Goal: Task Accomplishment & Management: Complete application form

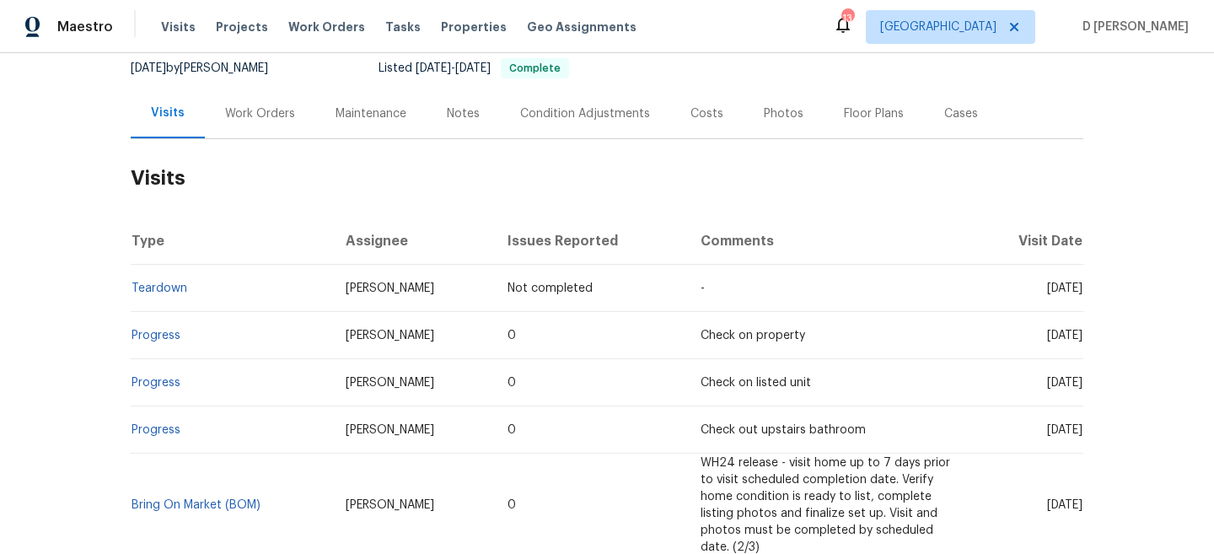
scroll to position [169, 0]
click at [158, 337] on link "Progress" at bounding box center [155, 334] width 49 height 12
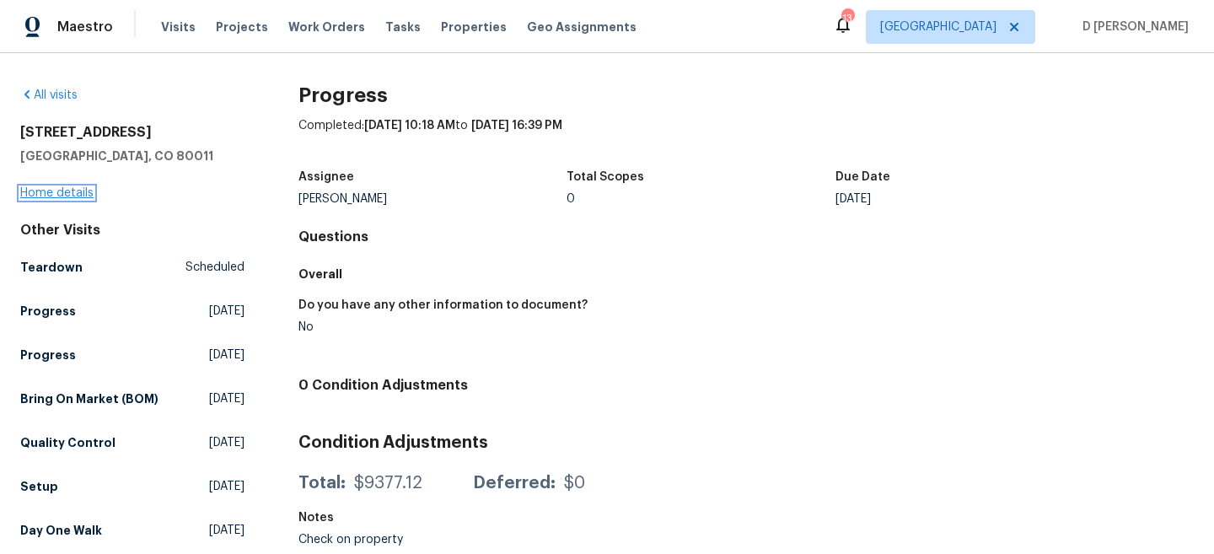
click at [62, 190] on link "Home details" at bounding box center [56, 193] width 73 height 12
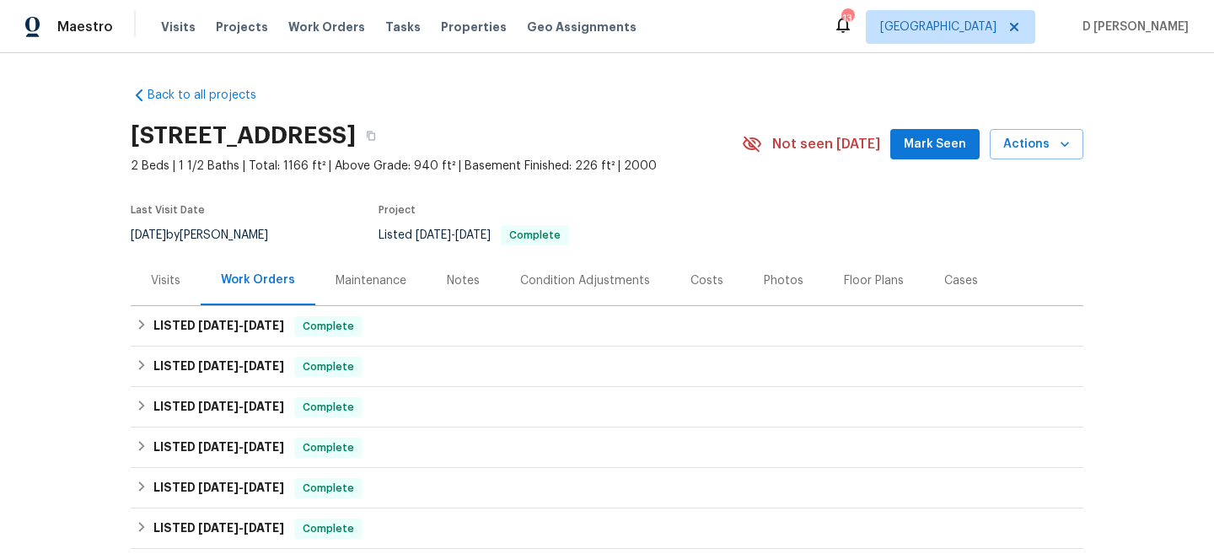
click at [176, 282] on div "Visits" at bounding box center [165, 280] width 29 height 17
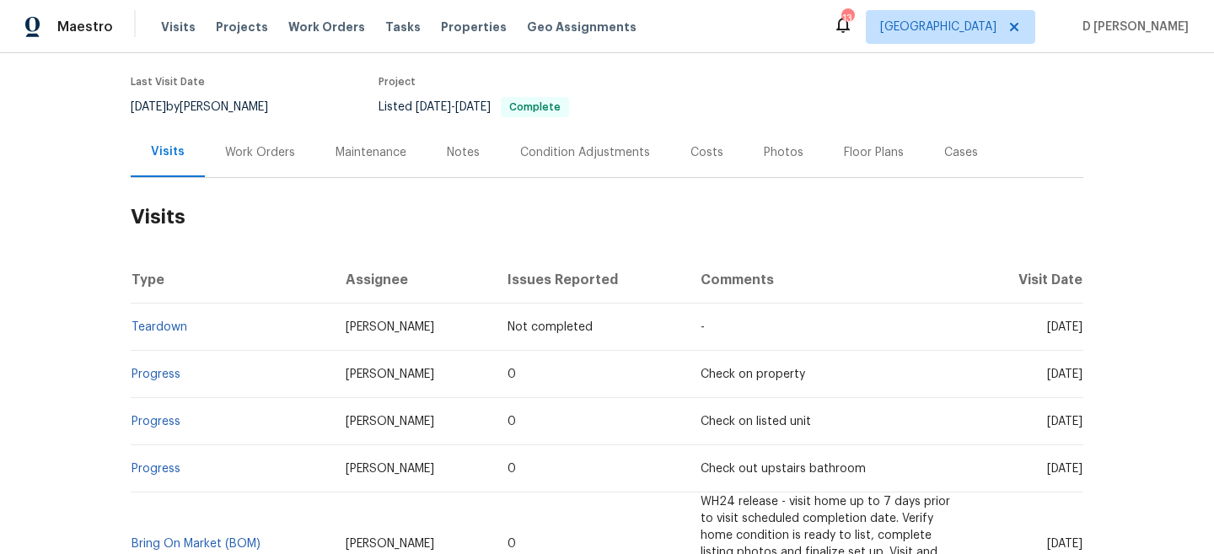
scroll to position [130, 0]
click at [944, 159] on div "Cases" at bounding box center [961, 151] width 74 height 50
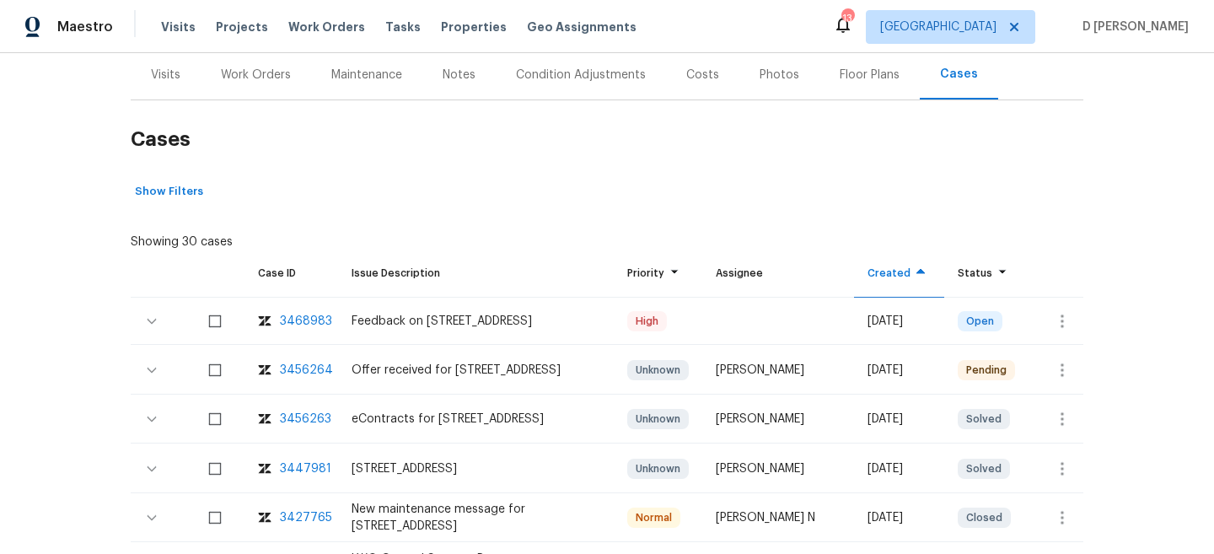
scroll to position [212, 0]
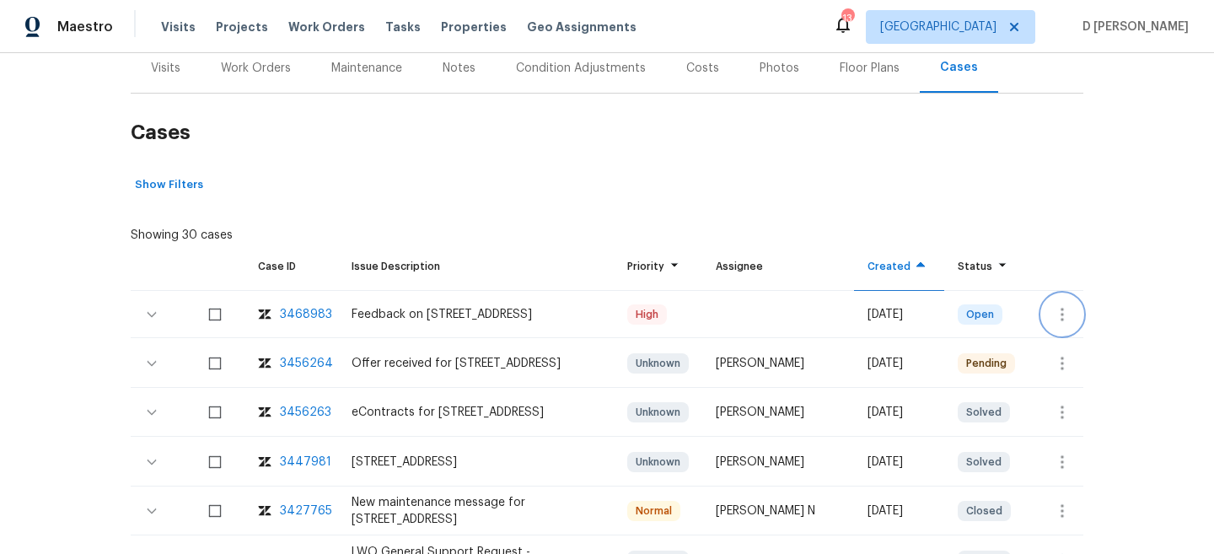
click at [1055, 309] on icon "button" at bounding box center [1062, 314] width 20 height 20
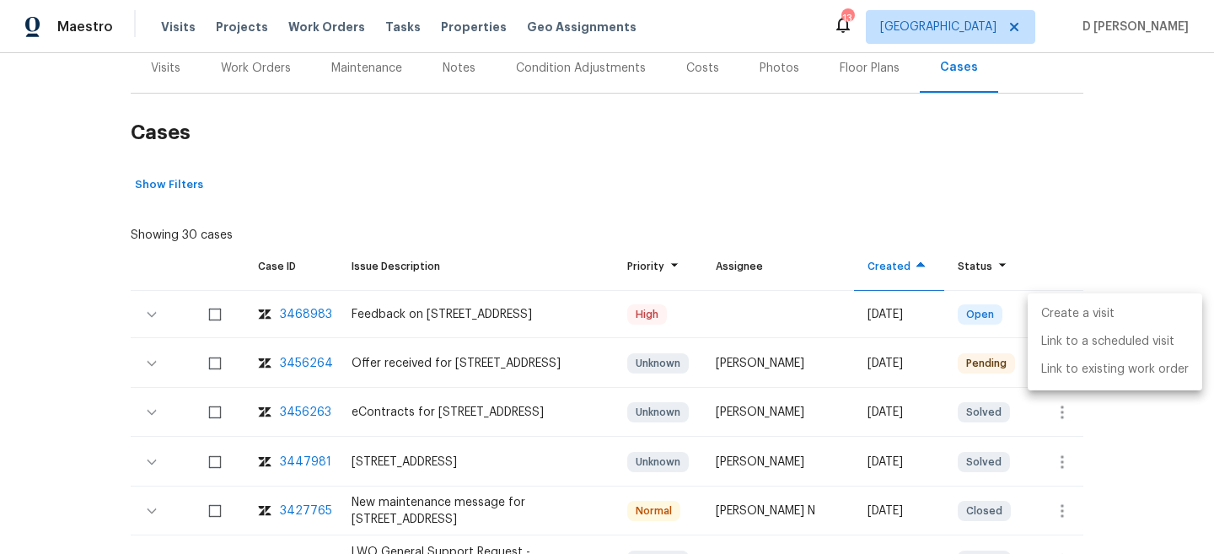
click at [1085, 308] on li "Create a visit" at bounding box center [1114, 314] width 174 height 28
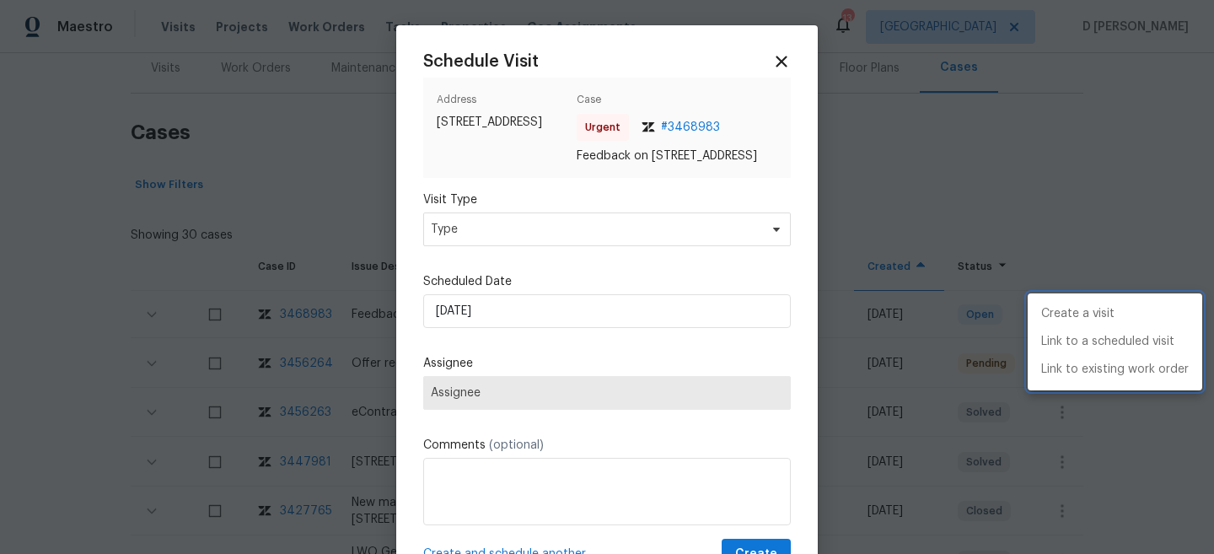
click at [572, 251] on div at bounding box center [607, 277] width 1214 height 554
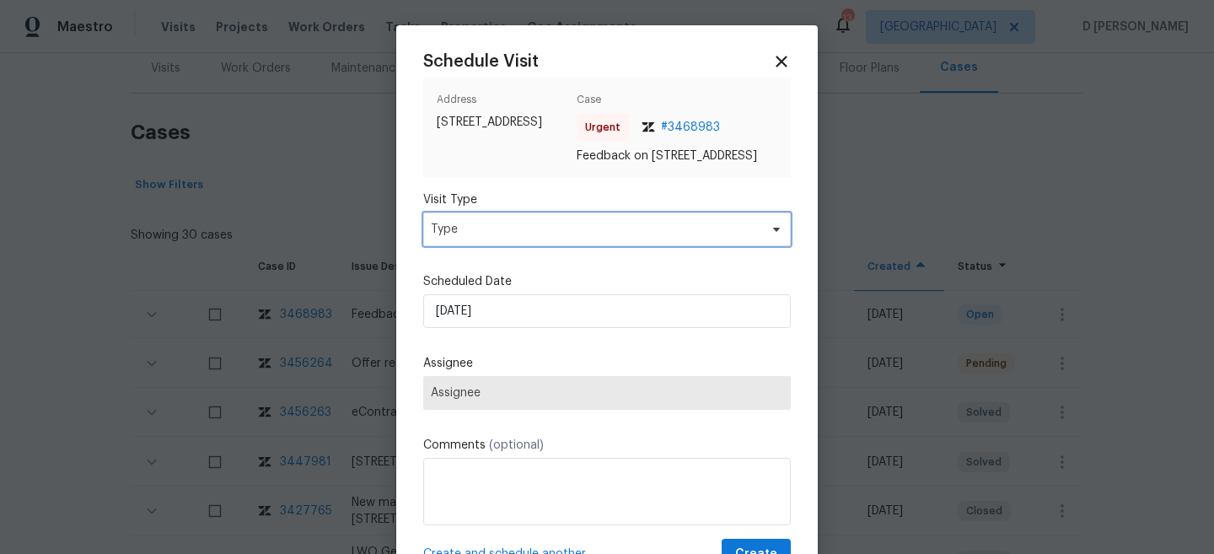
click at [565, 238] on span "Type" at bounding box center [595, 229] width 328 height 17
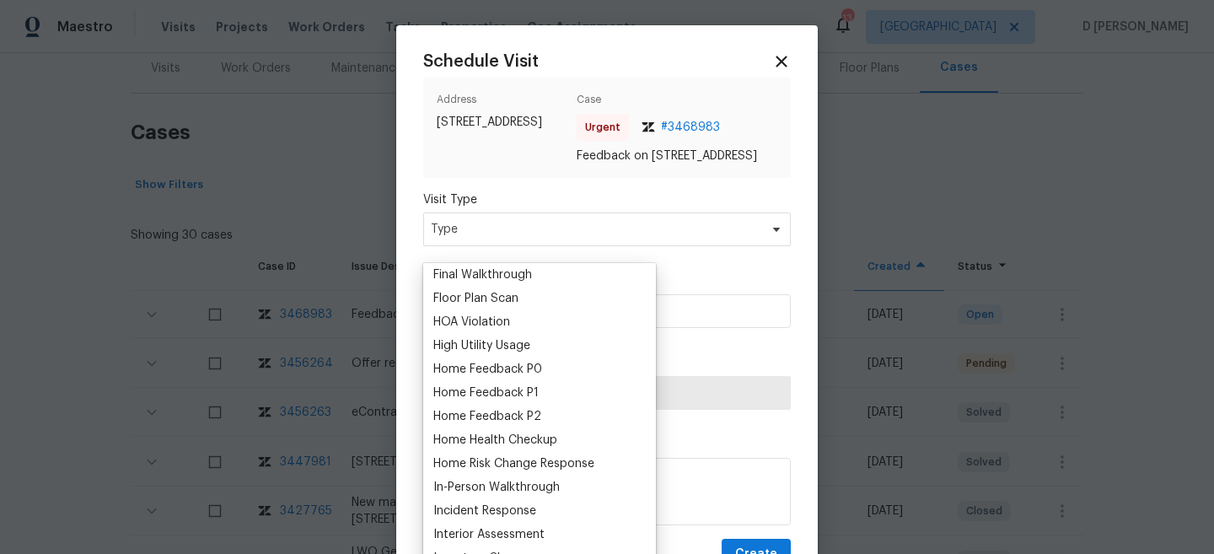
scroll to position [483, 0]
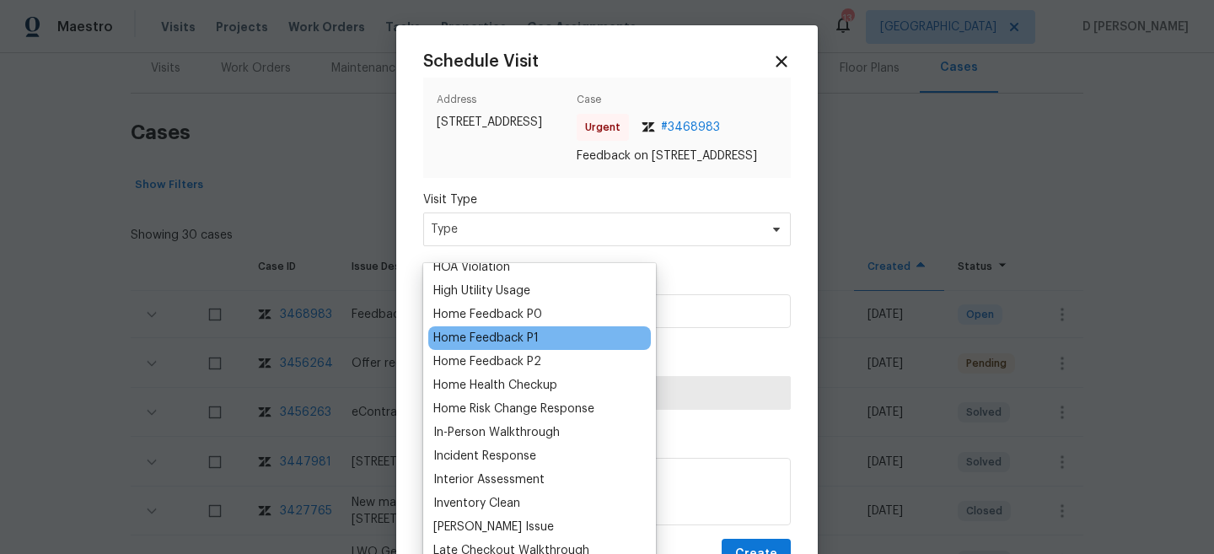
click at [531, 340] on div "Home Feedback P1" at bounding box center [485, 338] width 105 height 17
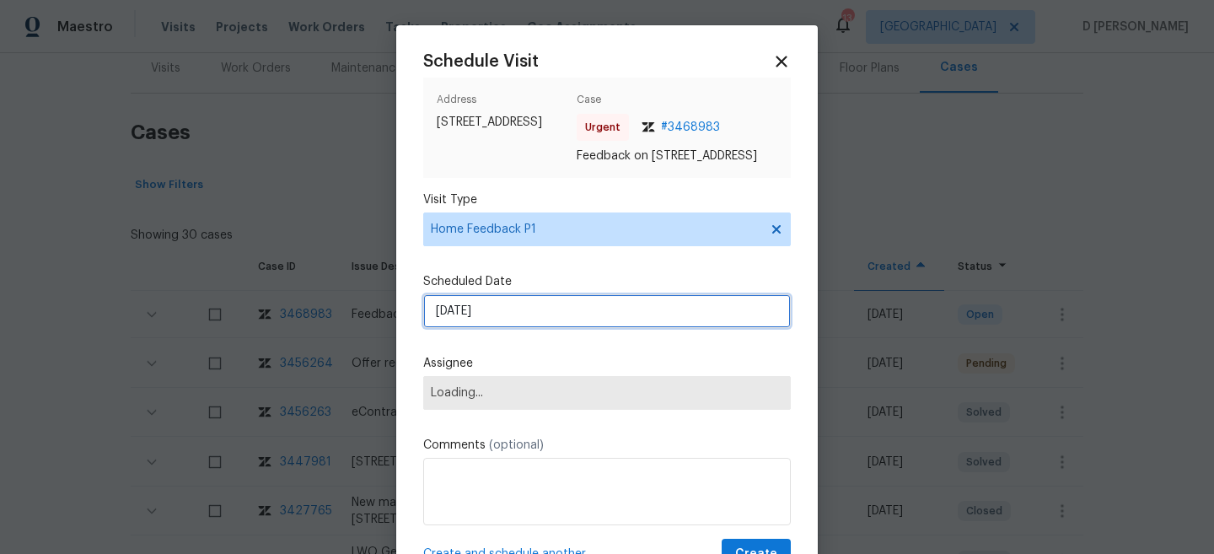
click at [543, 328] on input "05/09/2025" at bounding box center [606, 311] width 367 height 34
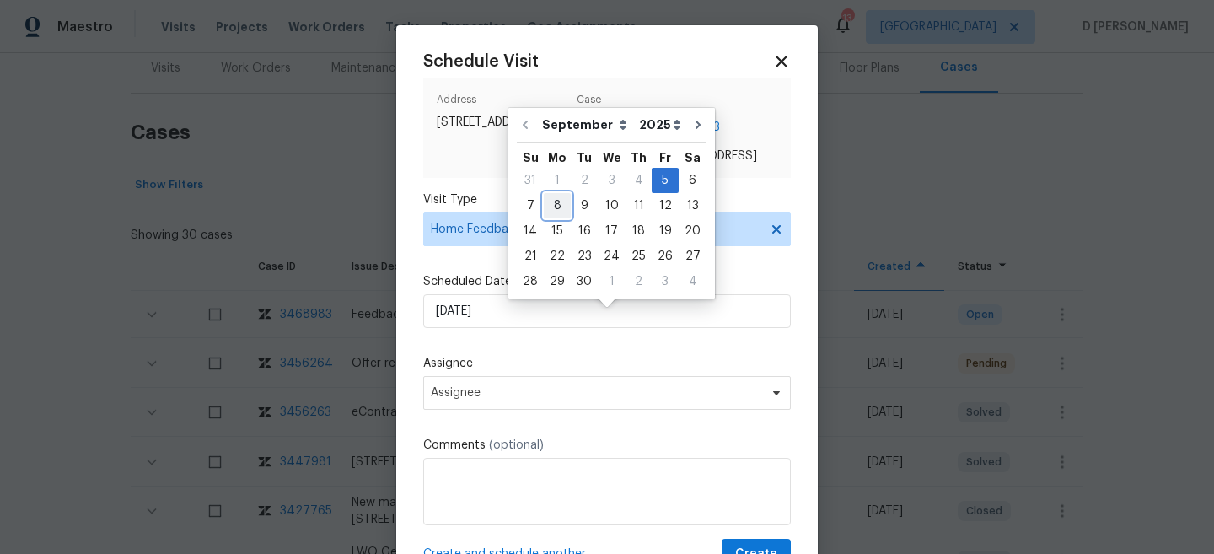
click at [555, 209] on div "8" at bounding box center [557, 206] width 27 height 24
type input "08/09/2025"
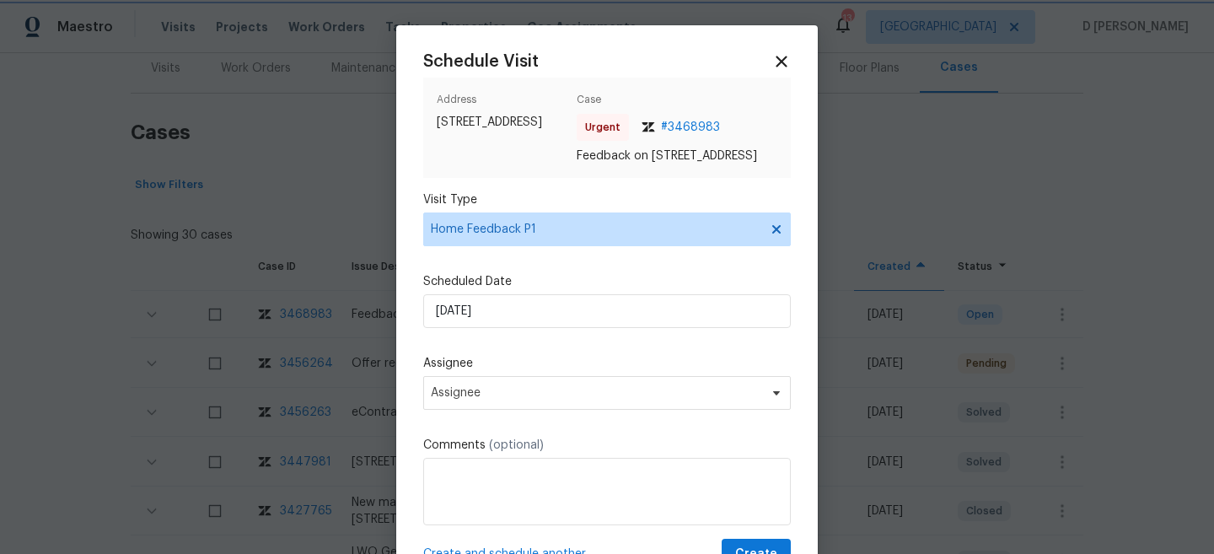
scroll to position [71, 0]
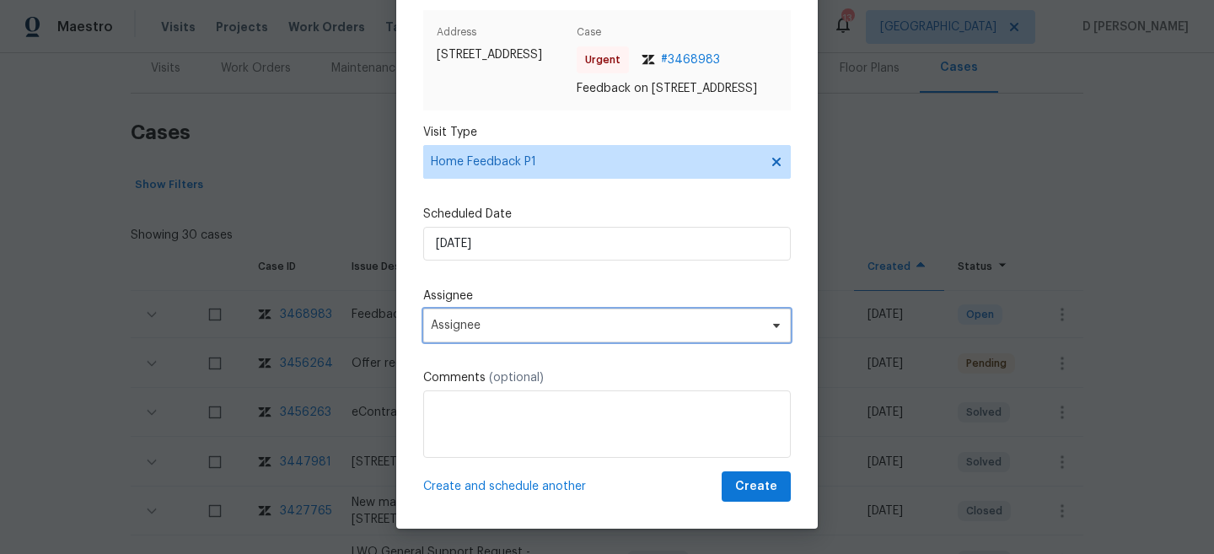
click at [551, 342] on span "Assignee" at bounding box center [606, 325] width 367 height 34
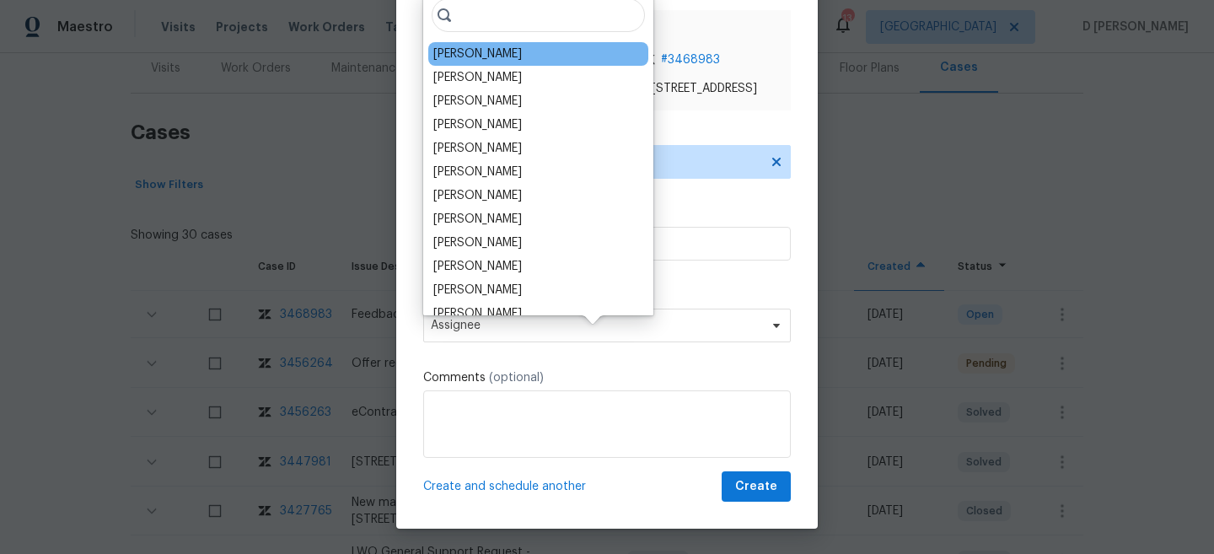
click at [491, 59] on div "David Page" at bounding box center [477, 54] width 88 height 17
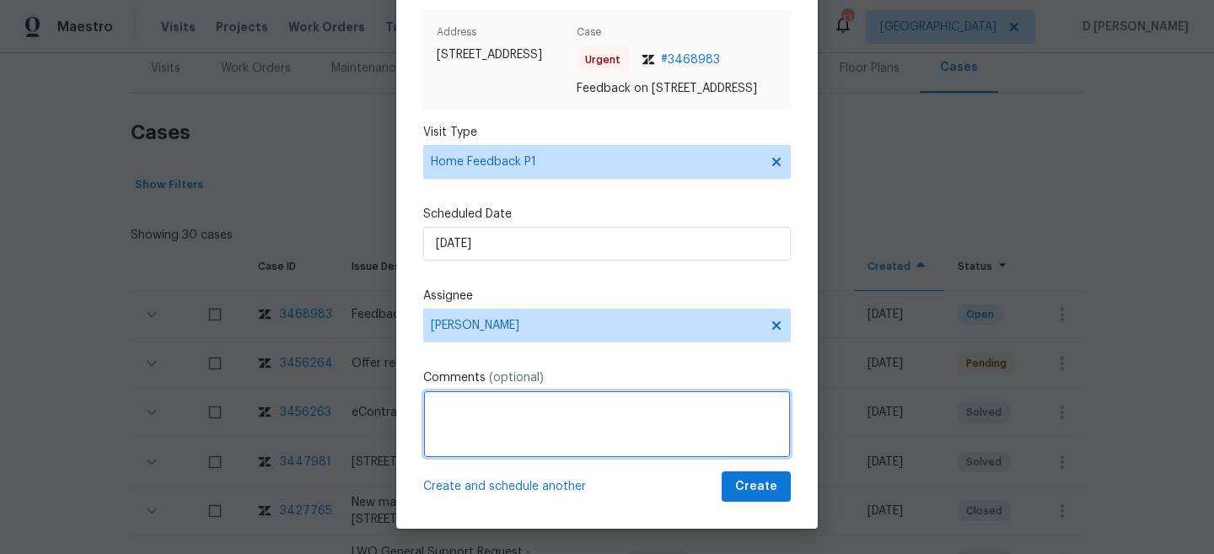
click at [473, 418] on textarea at bounding box center [606, 423] width 367 height 67
paste textarea "client was concerned about the cat smell on the first floor"
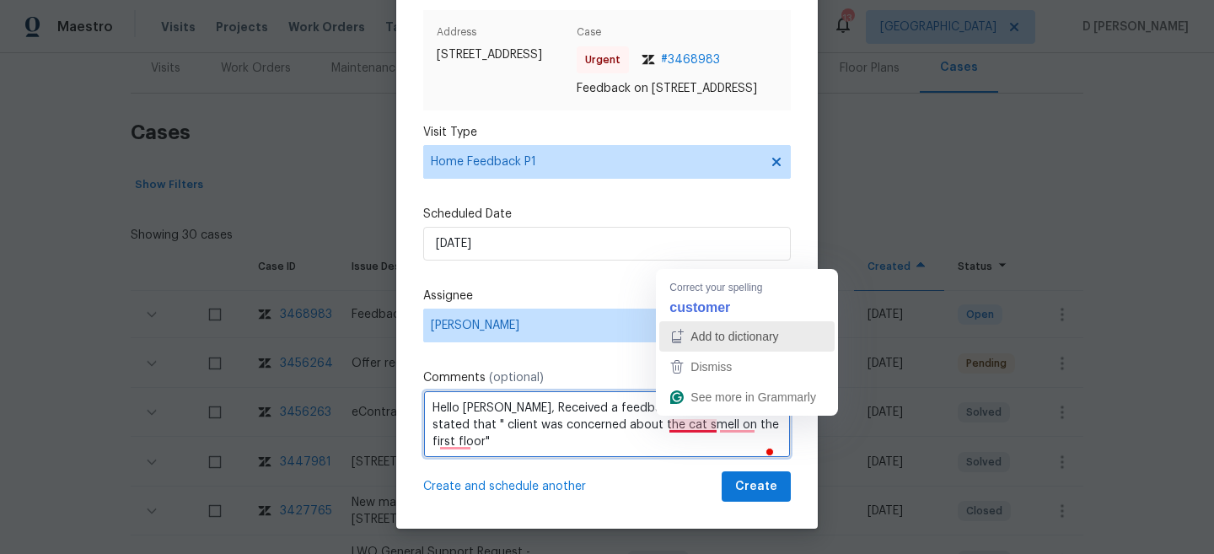
click at [689, 324] on div "Add to dictionary" at bounding box center [732, 336] width 91 height 25
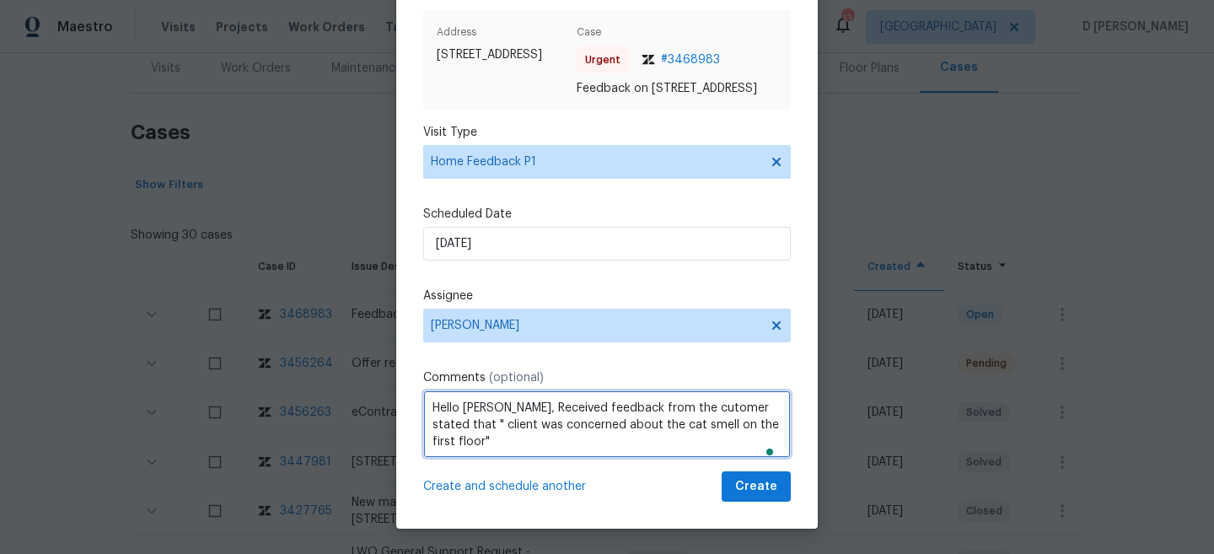
type textarea "Hello David, Received feedback from the cutomer stated that " client was concer…"
drag, startPoint x: 429, startPoint y: 415, endPoint x: 759, endPoint y: 441, distance: 331.3
click at [759, 441] on textarea "Hello David, Received feedback from the cutomer stated that " client was concer…" at bounding box center [606, 423] width 367 height 67
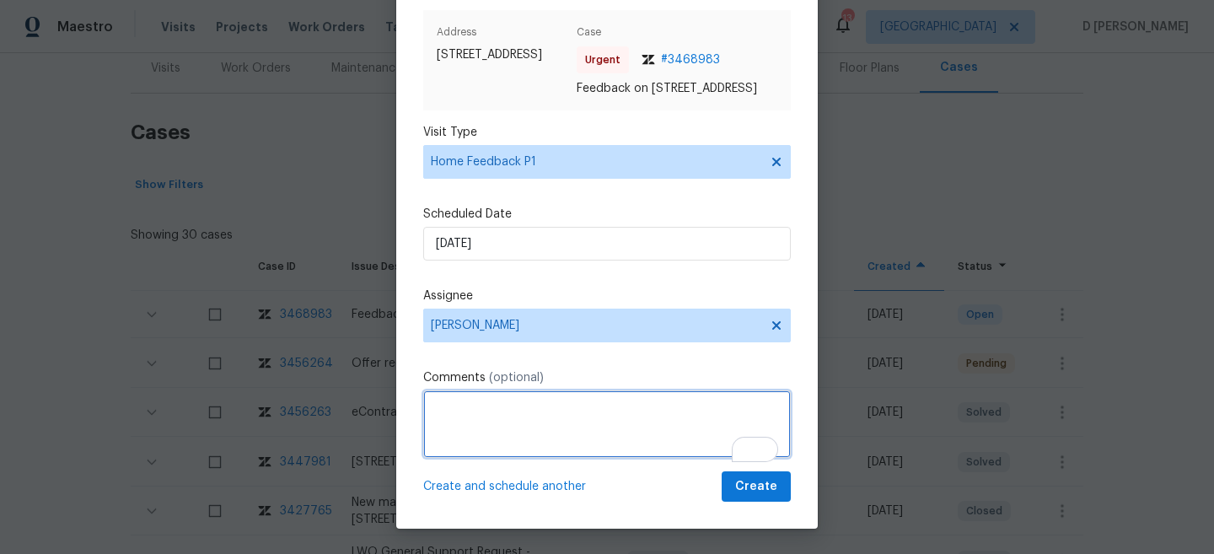
scroll to position [0, 0]
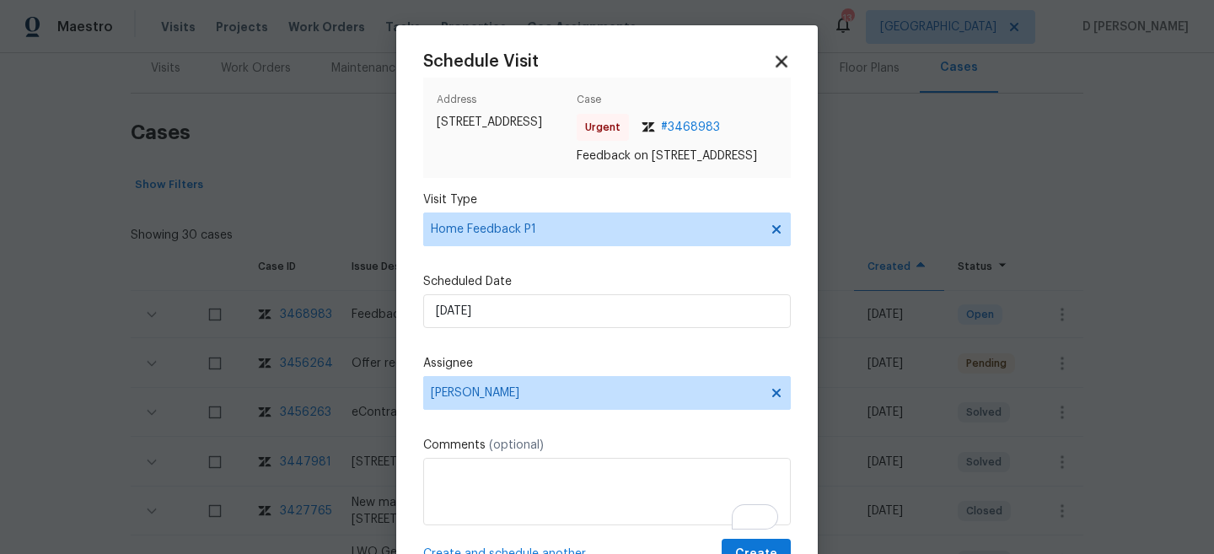
click at [782, 60] on icon at bounding box center [781, 62] width 12 height 12
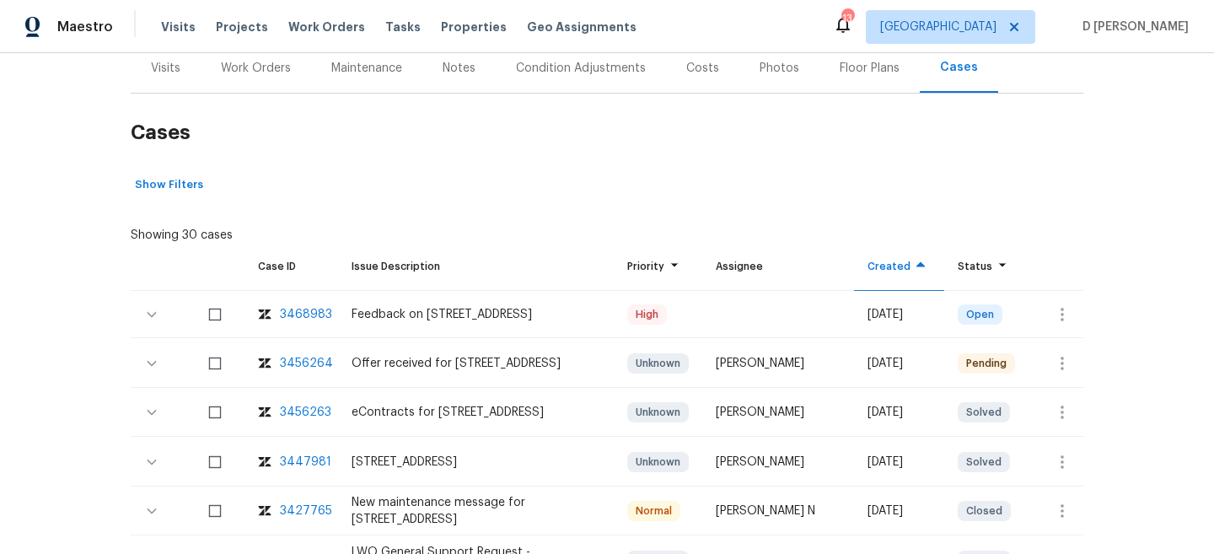
click at [174, 76] on div "Visits" at bounding box center [166, 68] width 70 height 50
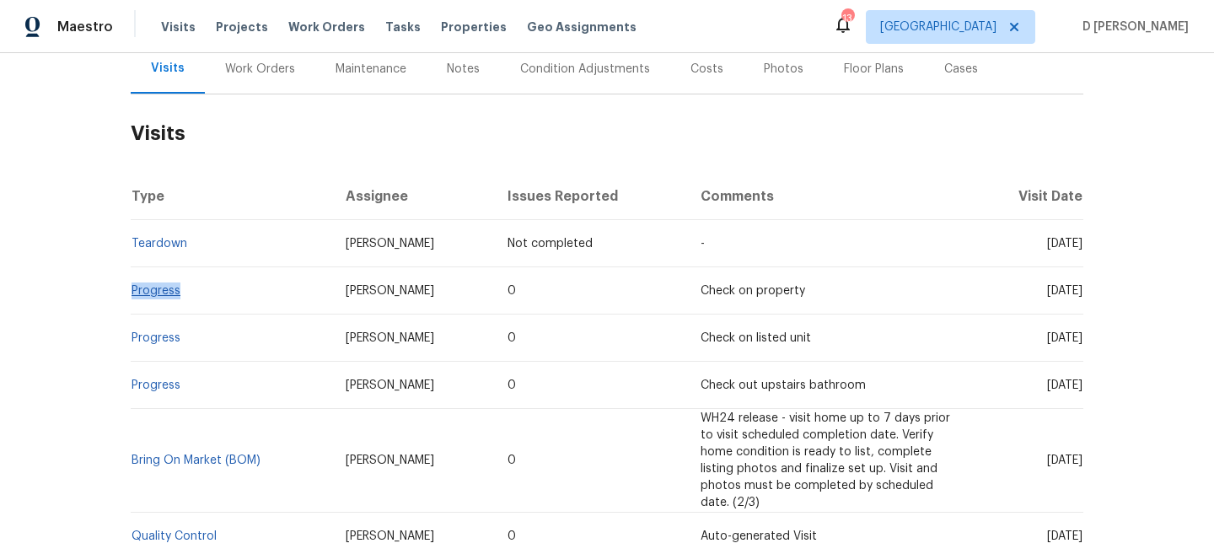
drag, startPoint x: 191, startPoint y: 292, endPoint x: 133, endPoint y: 286, distance: 58.4
click at [133, 286] on td "Progress" at bounding box center [231, 290] width 201 height 47
copy link "Progress"
drag, startPoint x: 1014, startPoint y: 289, endPoint x: 1049, endPoint y: 289, distance: 35.4
click at [1049, 289] on span "Wed, Sep 03 2025" at bounding box center [1064, 291] width 35 height 12
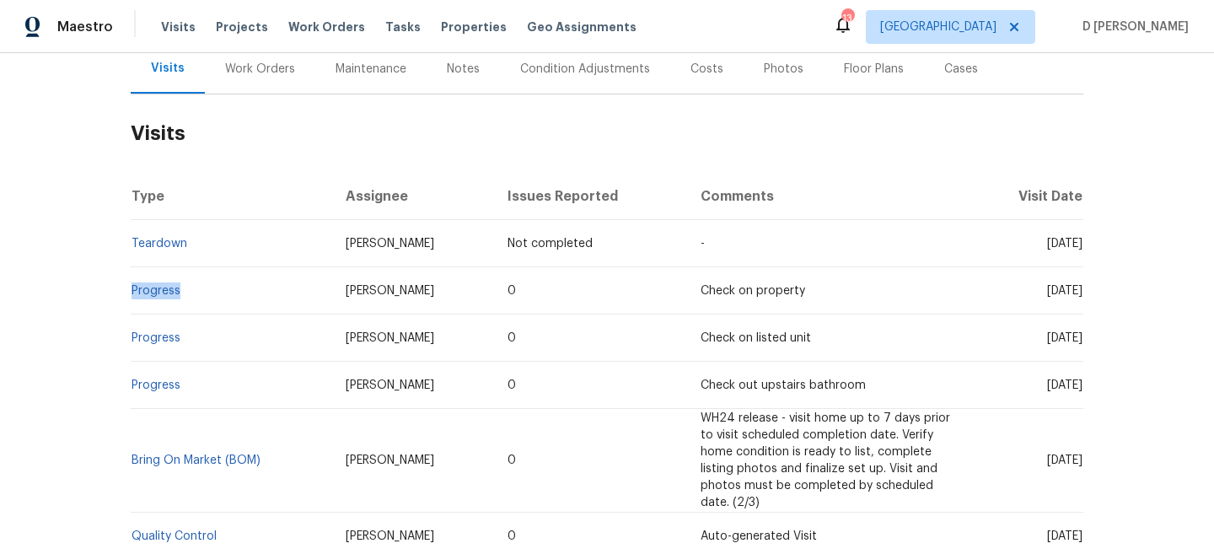
copy span "Sep 03"
click at [271, 67] on div "Work Orders" at bounding box center [260, 69] width 70 height 17
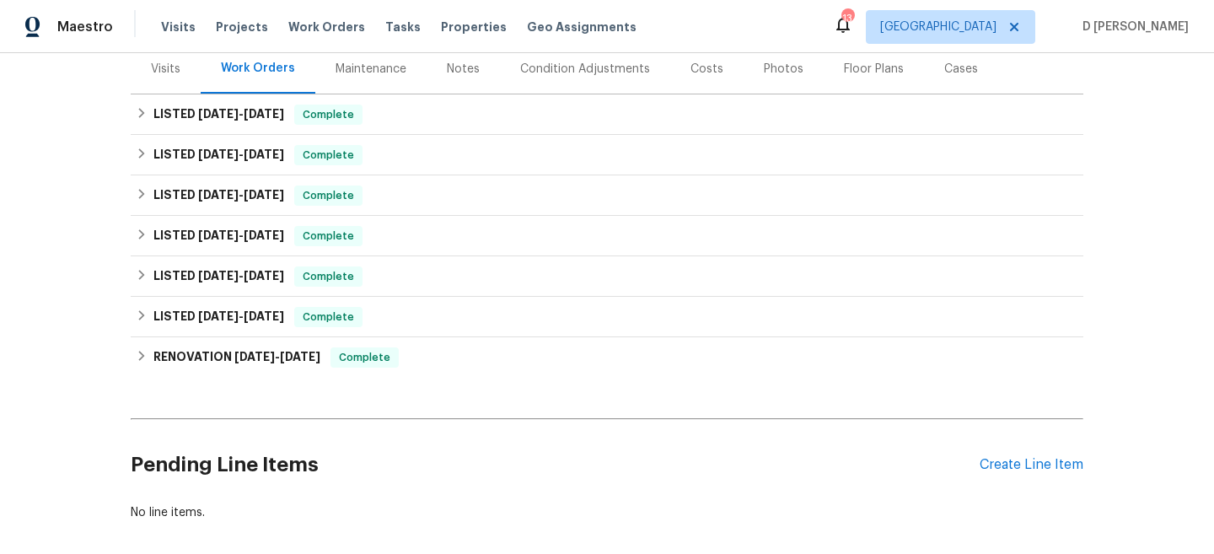
scroll to position [212, 0]
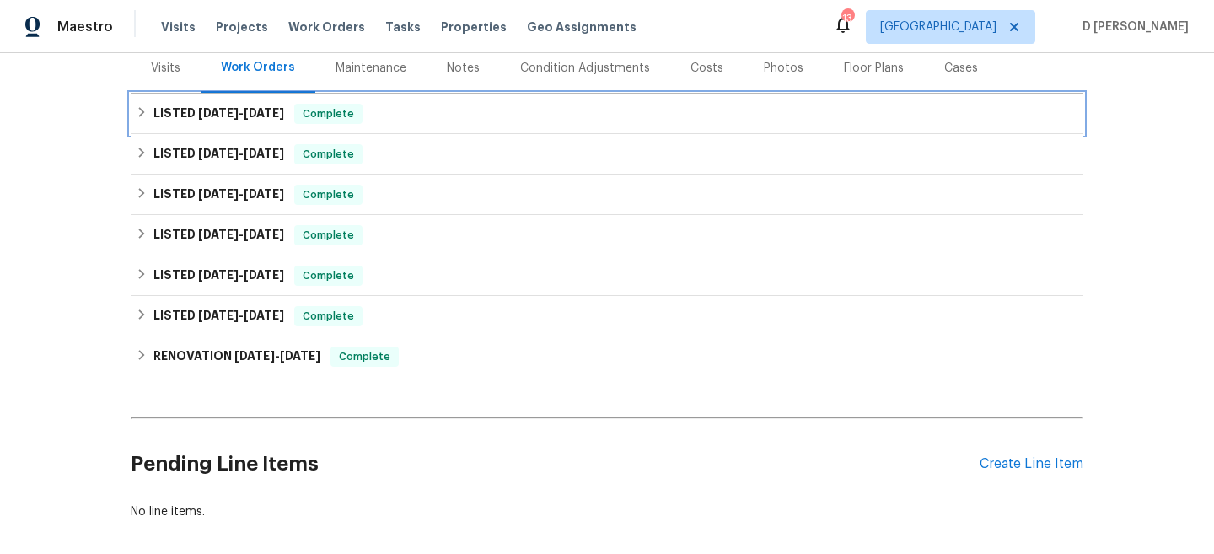
click at [137, 116] on icon at bounding box center [142, 112] width 12 height 12
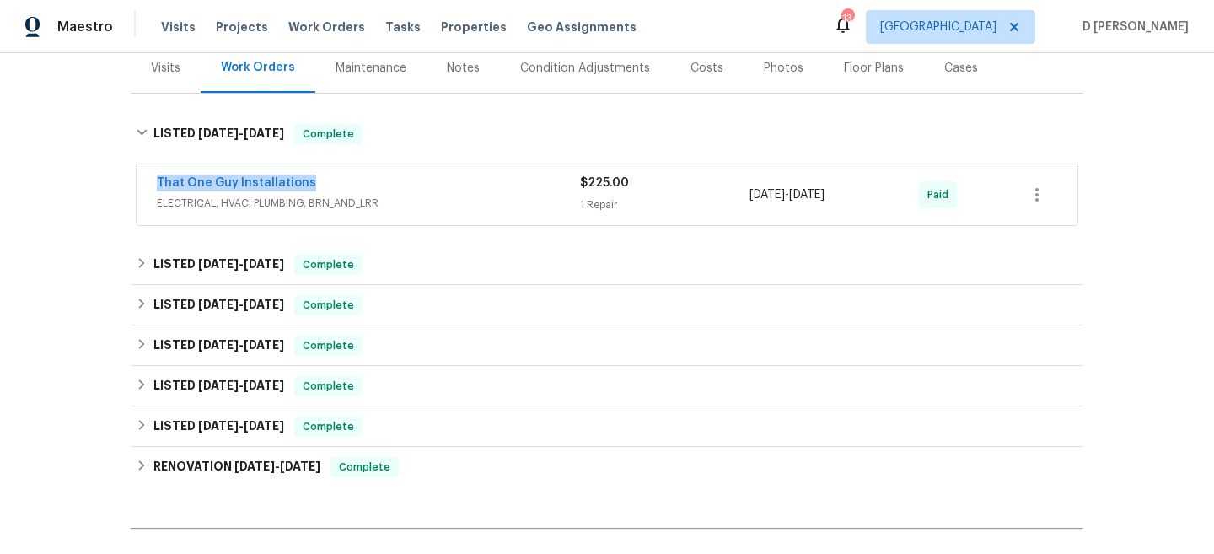
drag, startPoint x: 148, startPoint y: 180, endPoint x: 363, endPoint y: 180, distance: 214.9
click at [363, 180] on div "That One Guy Installations ELECTRICAL, HVAC, PLUMBING, BRN_AND_LRR $225.00 1 Re…" at bounding box center [607, 194] width 940 height 61
copy link "That One Guy Installations"
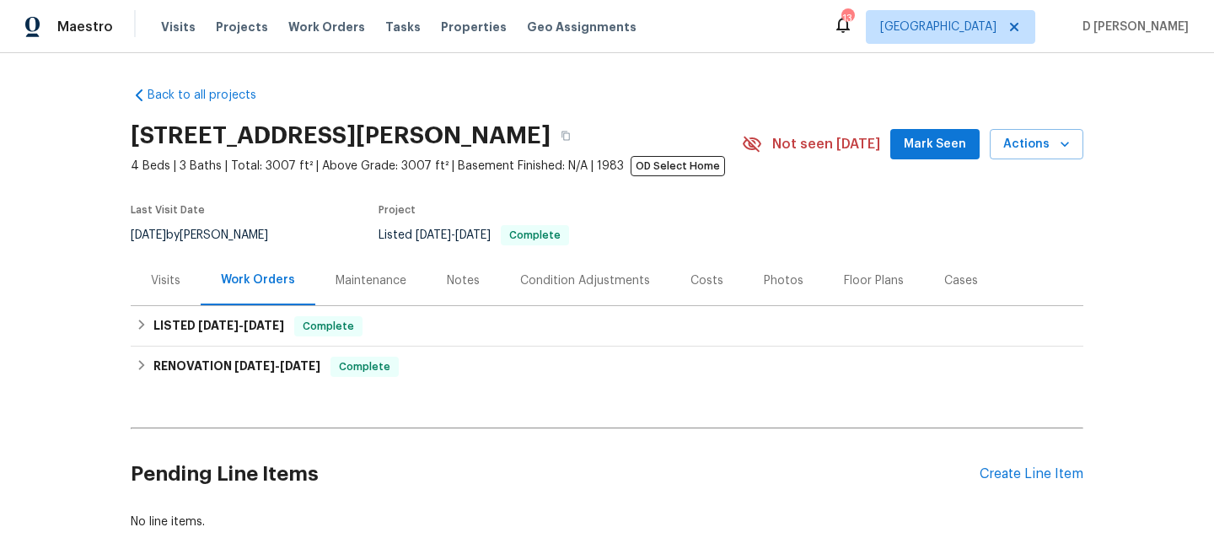
click at [173, 289] on div "Visits" at bounding box center [166, 280] width 70 height 50
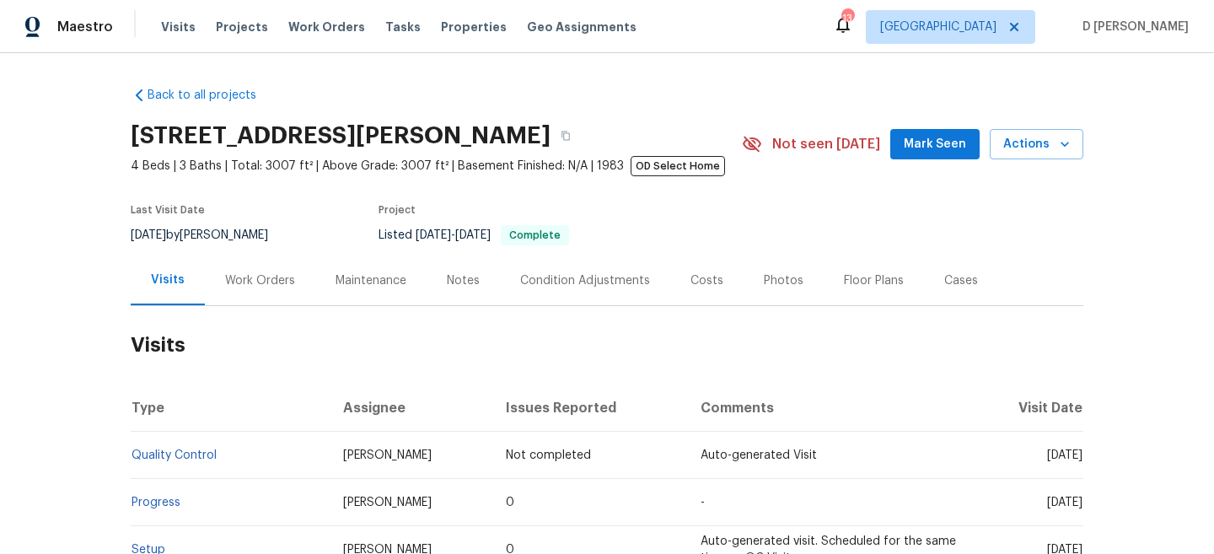
click at [247, 274] on div "Work Orders" at bounding box center [260, 280] width 70 height 17
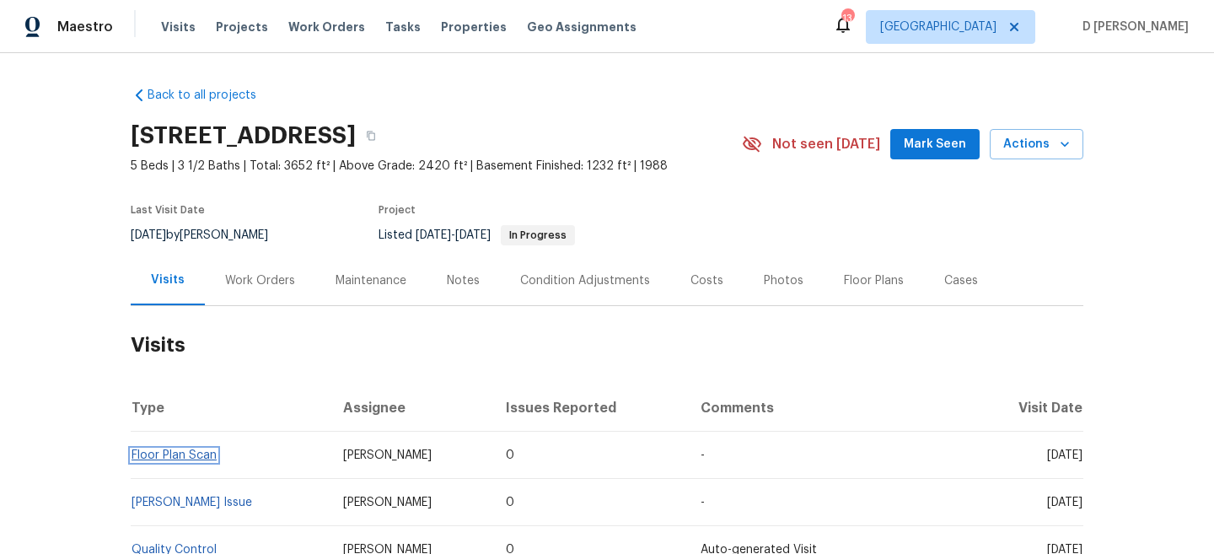
click at [194, 456] on link "Floor Plan Scan" at bounding box center [173, 455] width 85 height 12
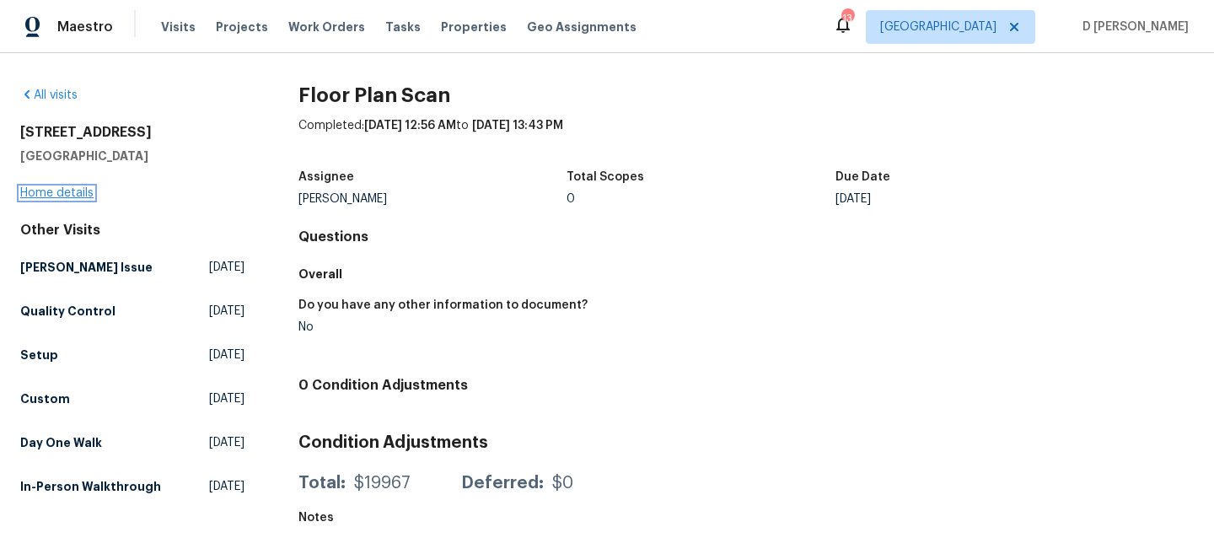
click at [64, 187] on link "Home details" at bounding box center [56, 193] width 73 height 12
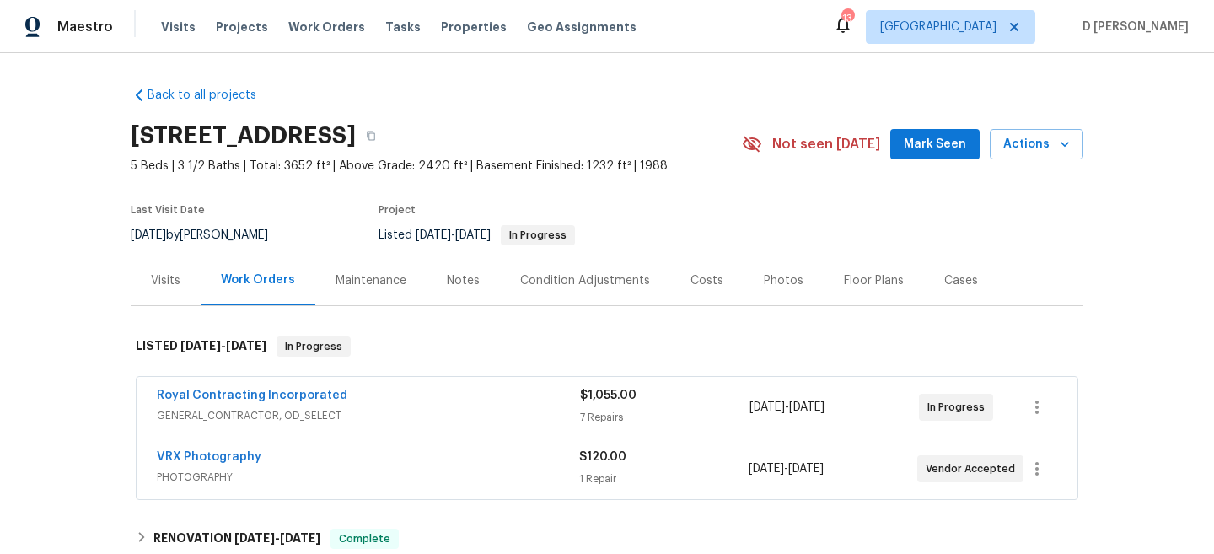
scroll to position [147, 0]
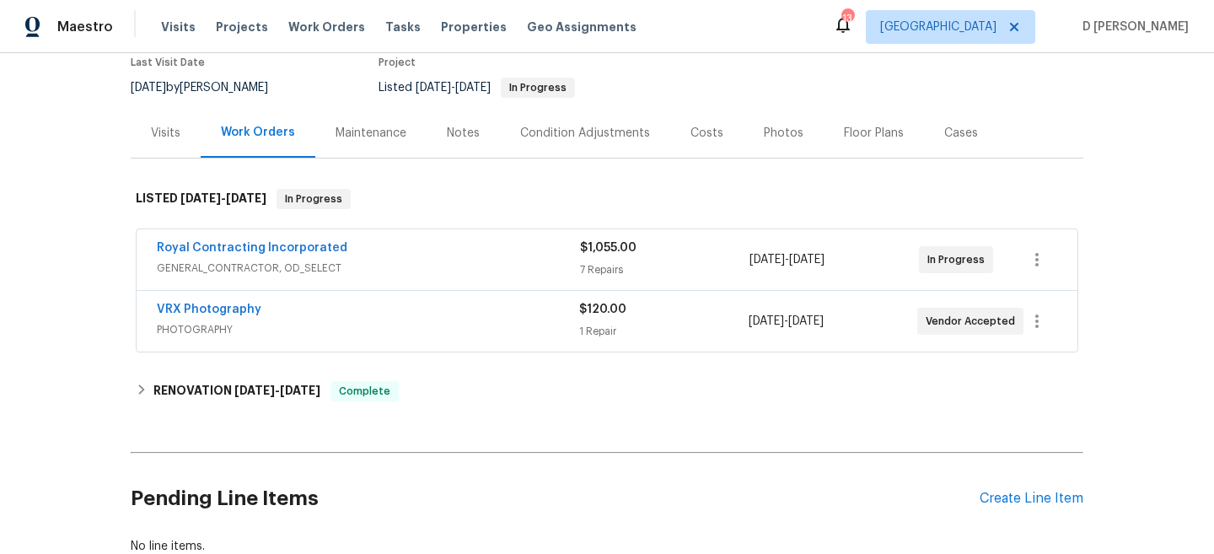
click at [340, 266] on span "GENERAL_CONTRACTOR, OD_SELECT" at bounding box center [368, 268] width 423 height 17
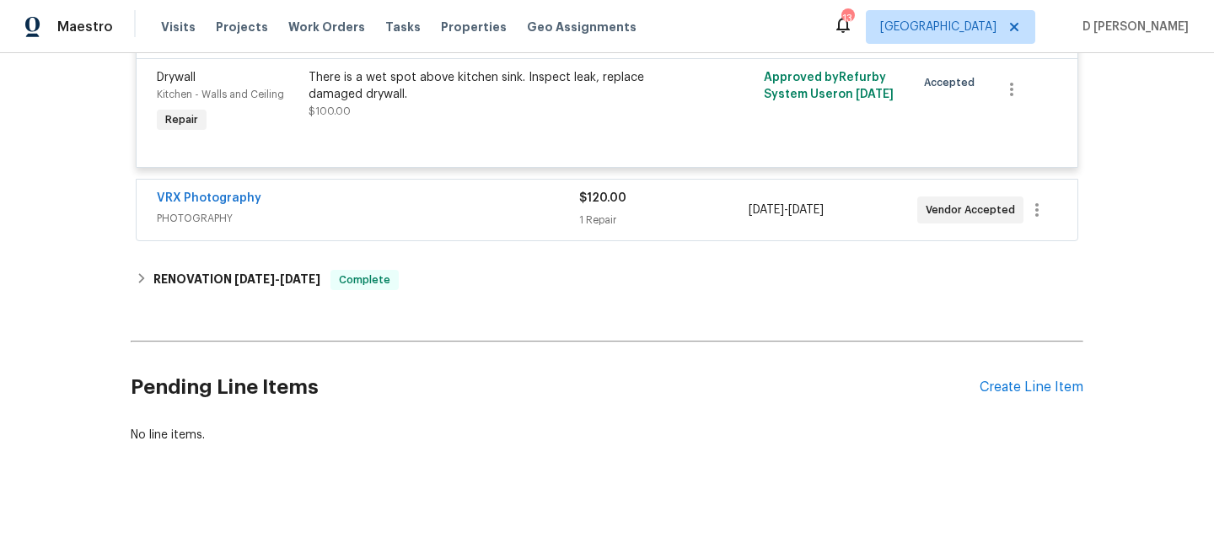
scroll to position [1133, 0]
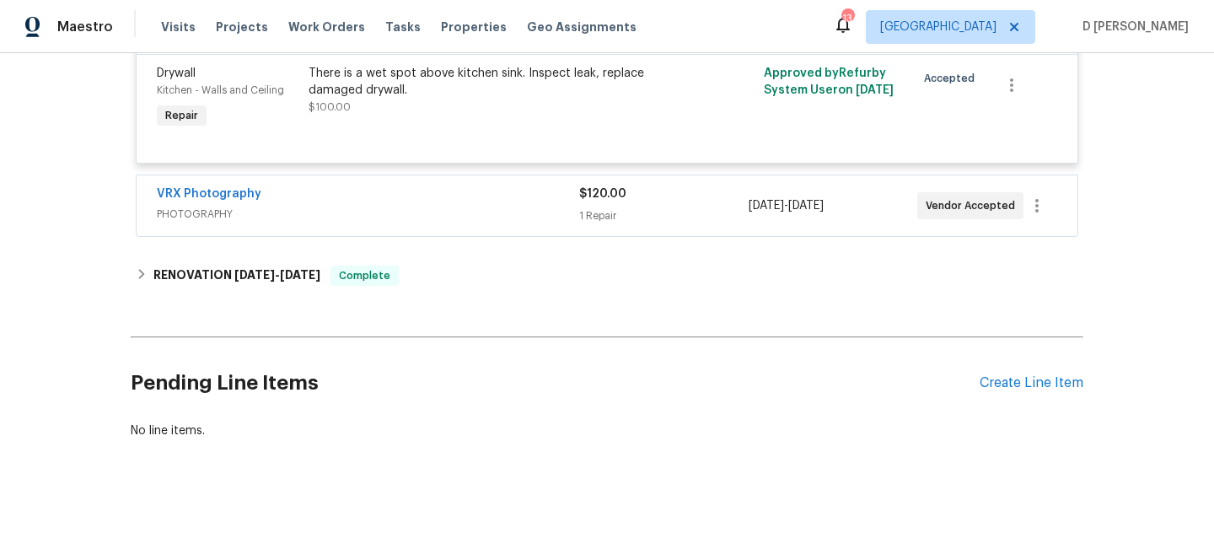
click at [324, 222] on span "PHOTOGRAPHY" at bounding box center [368, 214] width 422 height 17
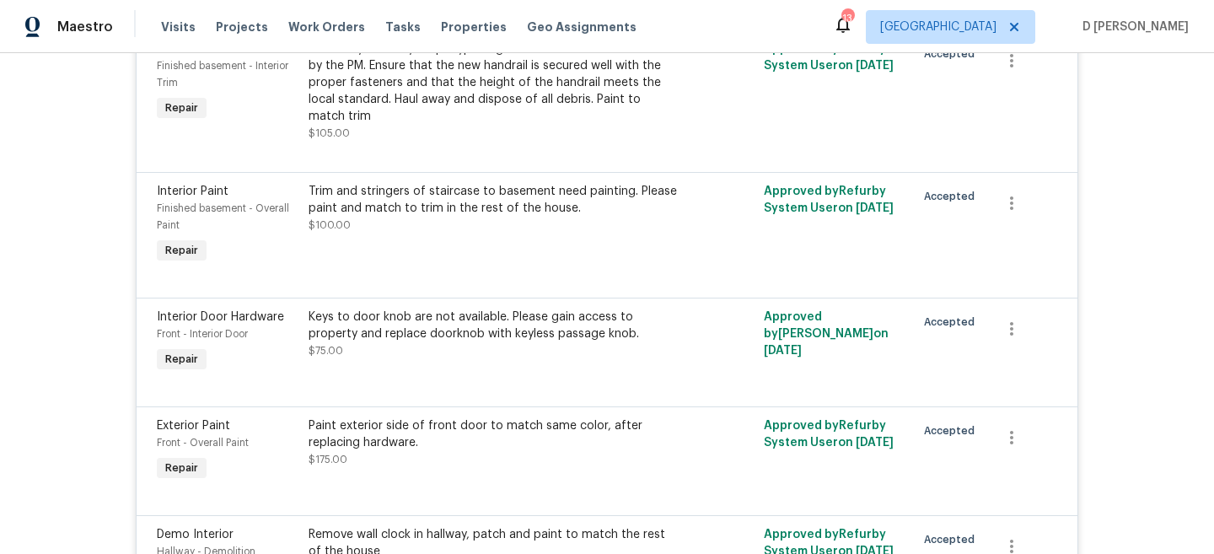
scroll to position [278, 0]
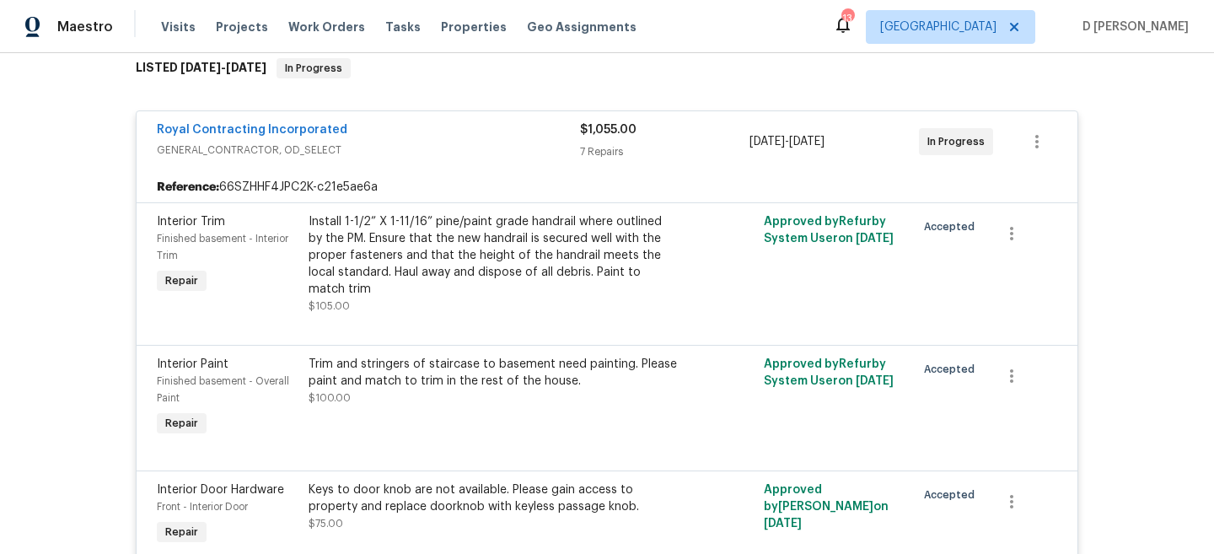
click at [279, 149] on span "GENERAL_CONTRACTOR, OD_SELECT" at bounding box center [368, 150] width 423 height 17
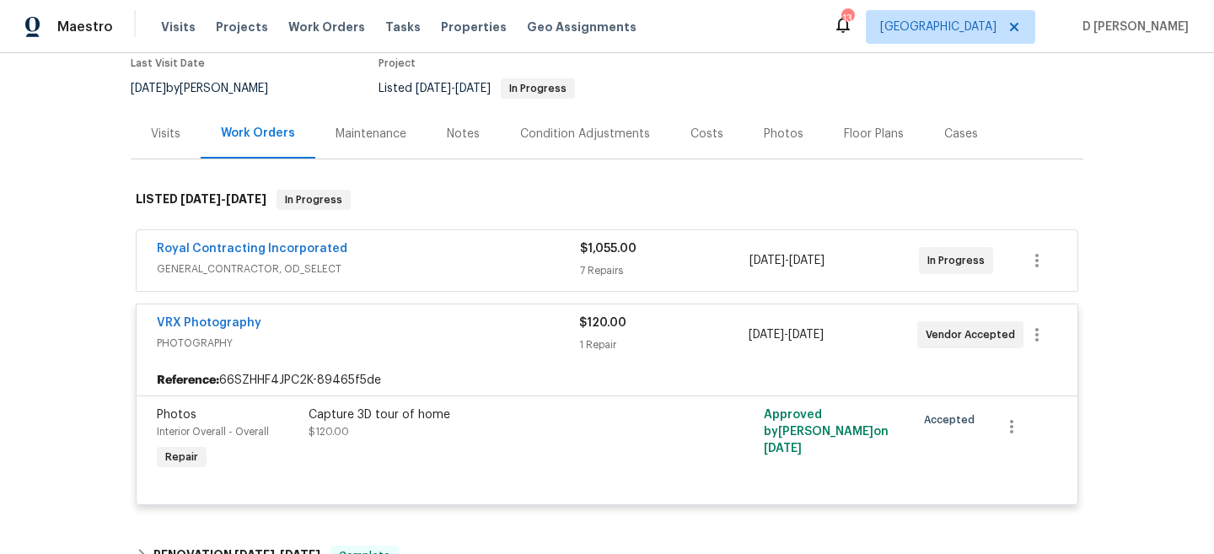
scroll to position [127, 0]
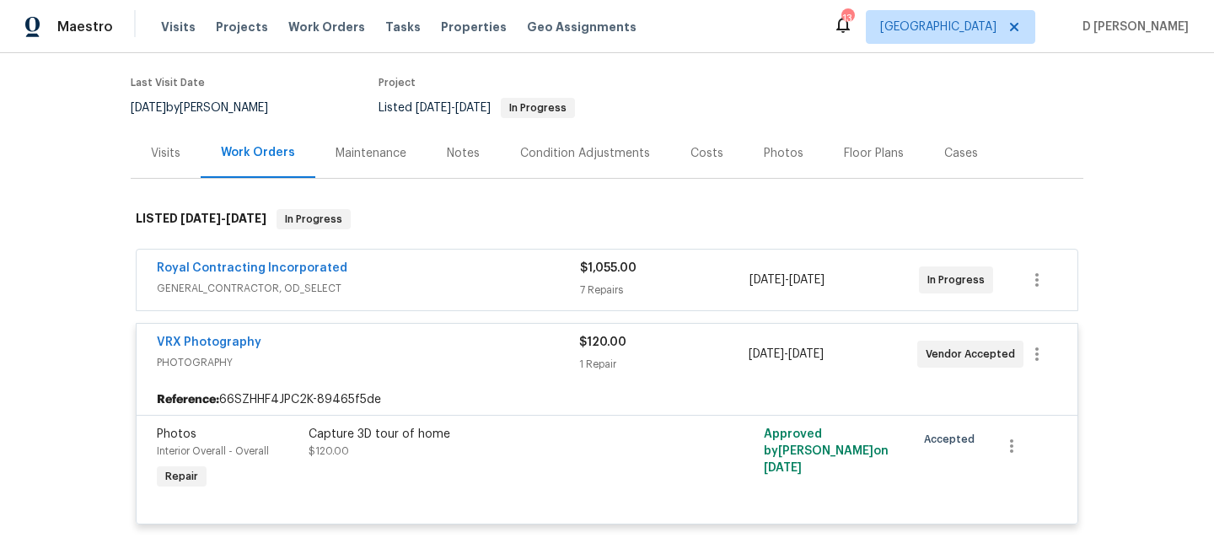
click at [163, 146] on div "Visits" at bounding box center [165, 153] width 29 height 17
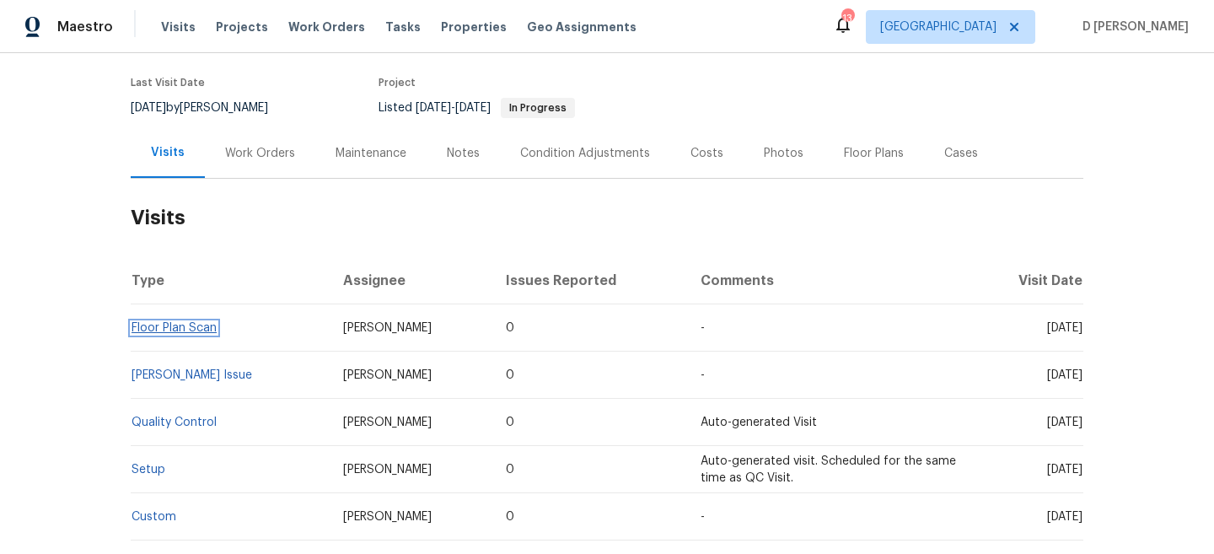
click at [193, 324] on link "Floor Plan Scan" at bounding box center [173, 328] width 85 height 12
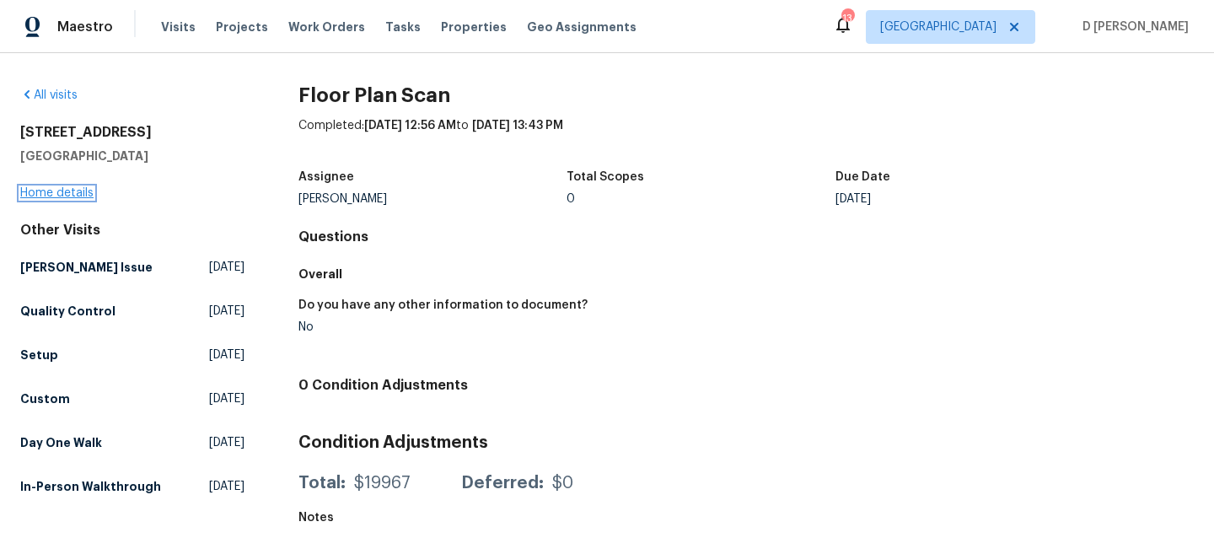
click at [91, 190] on link "Home details" at bounding box center [56, 193] width 73 height 12
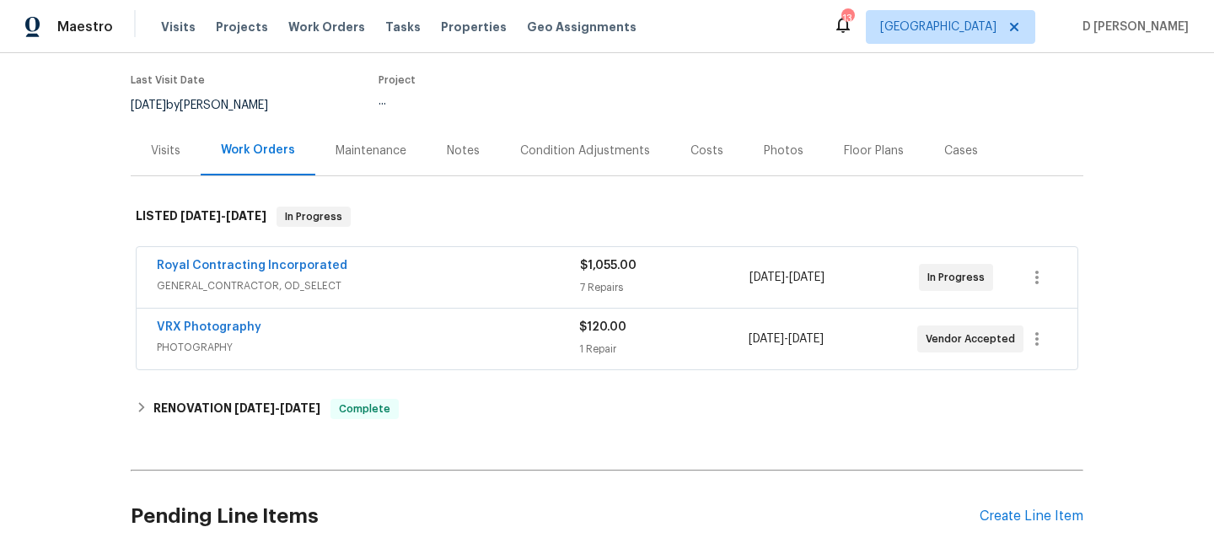
scroll to position [131, 0]
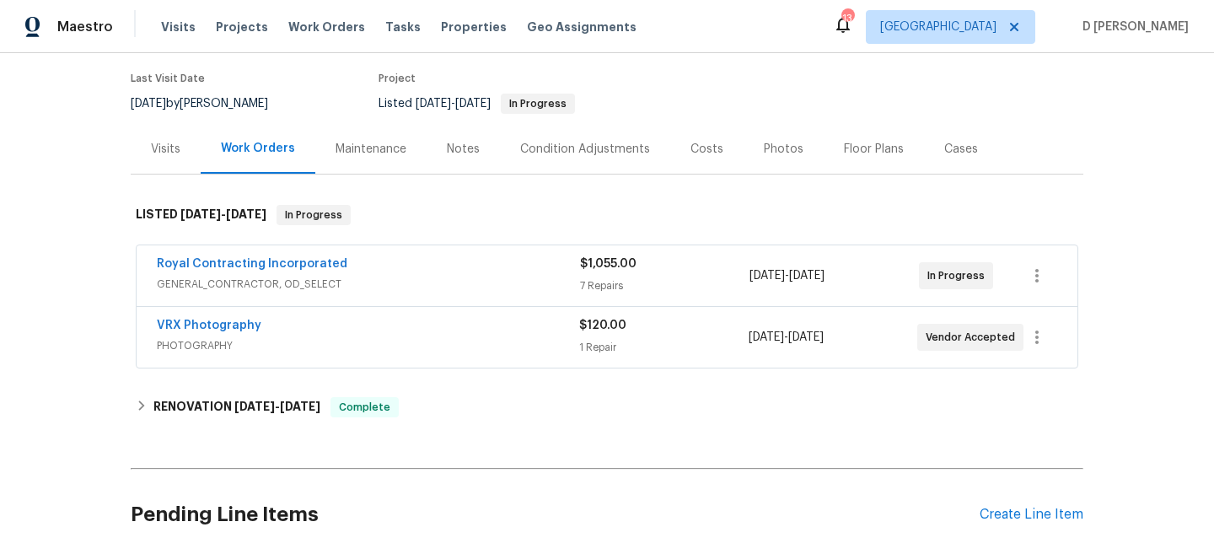
click at [165, 135] on div "Visits" at bounding box center [166, 149] width 70 height 50
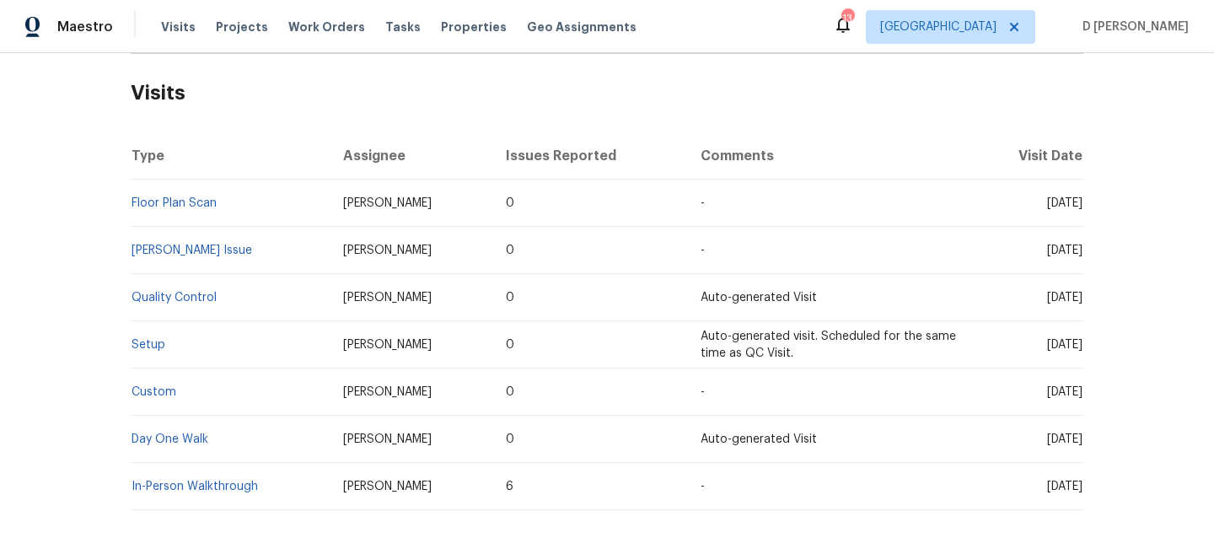
scroll to position [254, 0]
click at [142, 199] on link "Floor Plan Scan" at bounding box center [173, 202] width 85 height 12
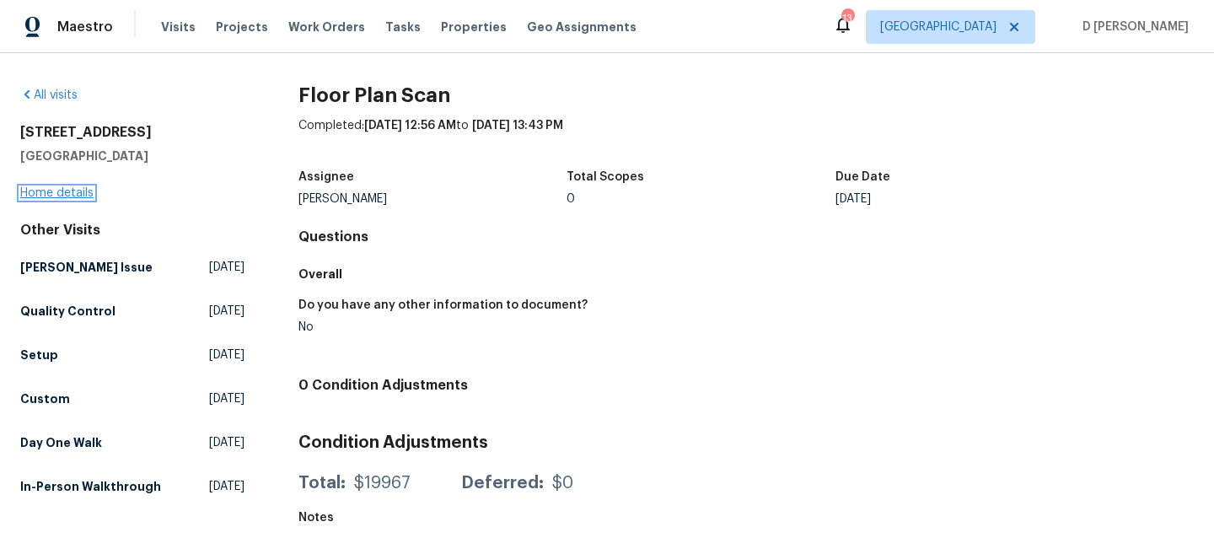
click at [83, 190] on link "Home details" at bounding box center [56, 193] width 73 height 12
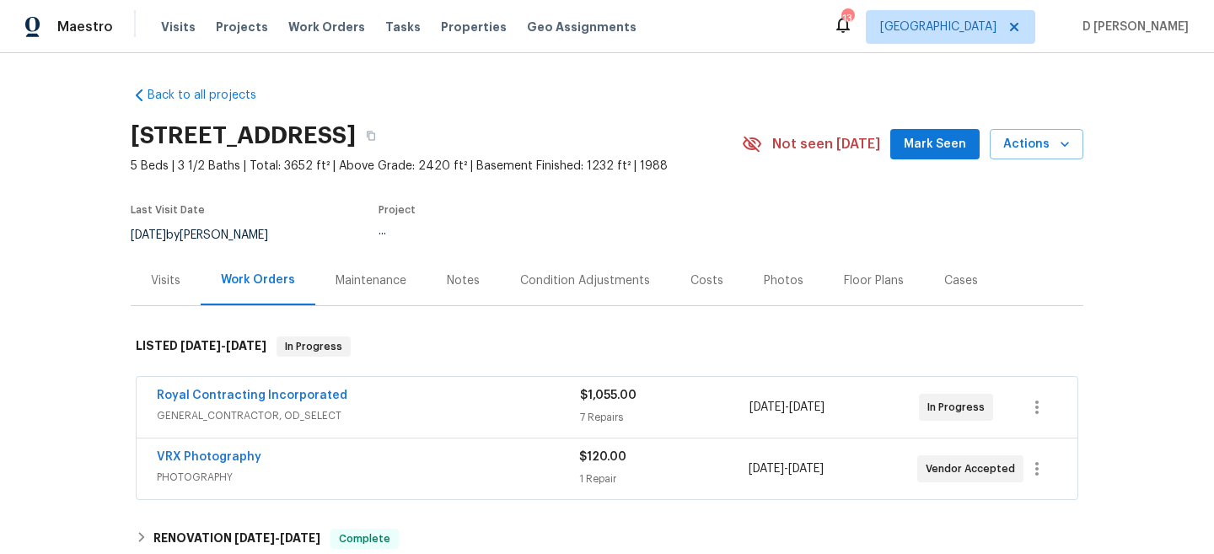
click at [169, 280] on div "Visits" at bounding box center [165, 280] width 29 height 17
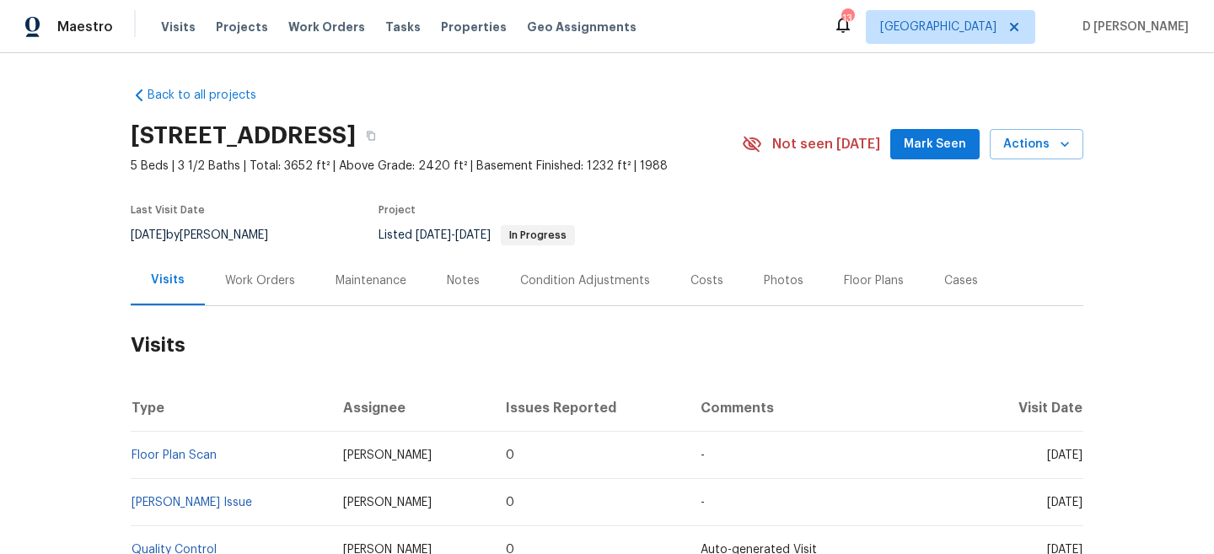
click at [238, 272] on div "Work Orders" at bounding box center [260, 280] width 70 height 17
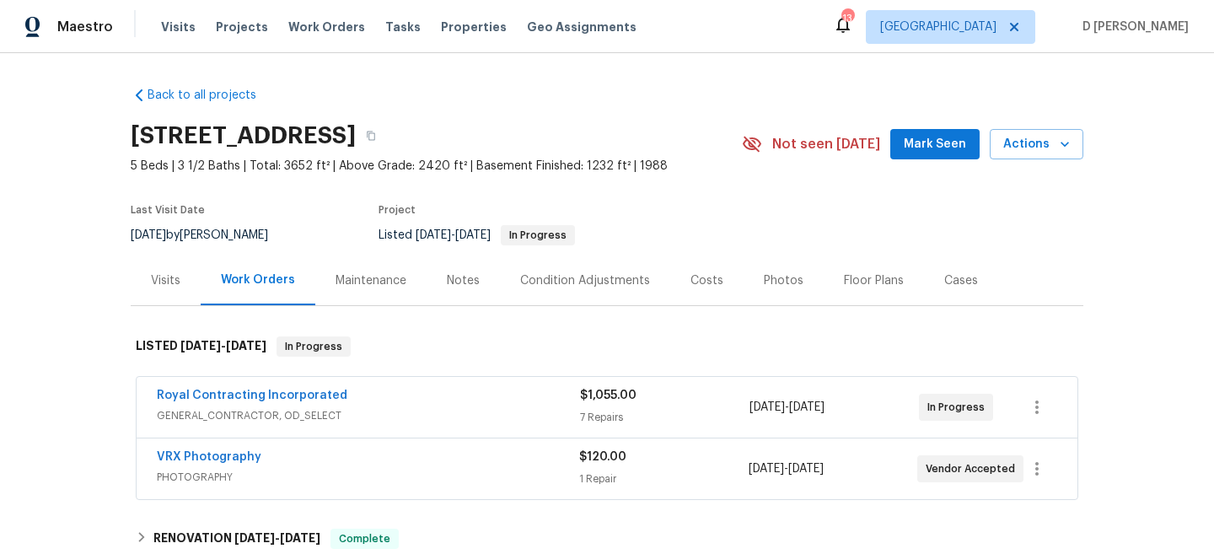
scroll to position [56, 0]
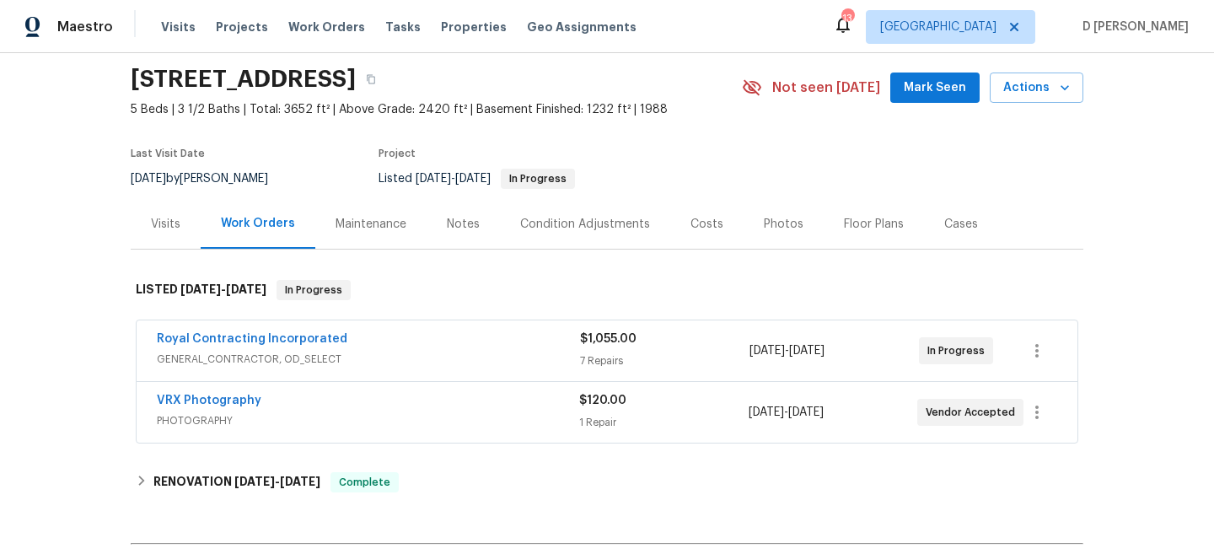
click at [352, 355] on span "GENERAL_CONTRACTOR, OD_SELECT" at bounding box center [368, 359] width 423 height 17
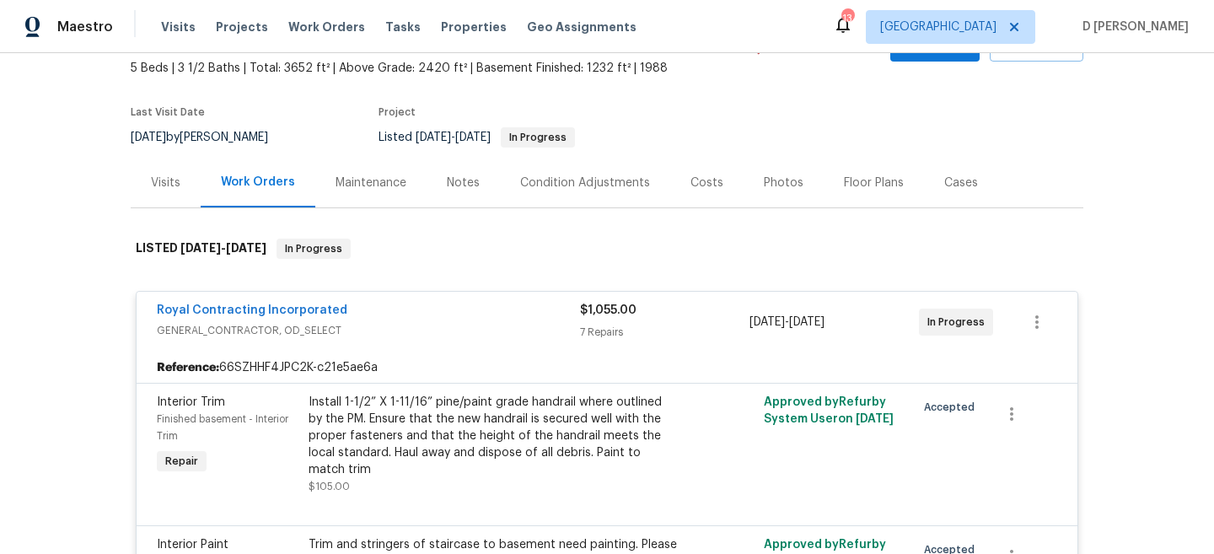
scroll to position [97, 0]
click at [169, 183] on div "Visits" at bounding box center [165, 183] width 29 height 17
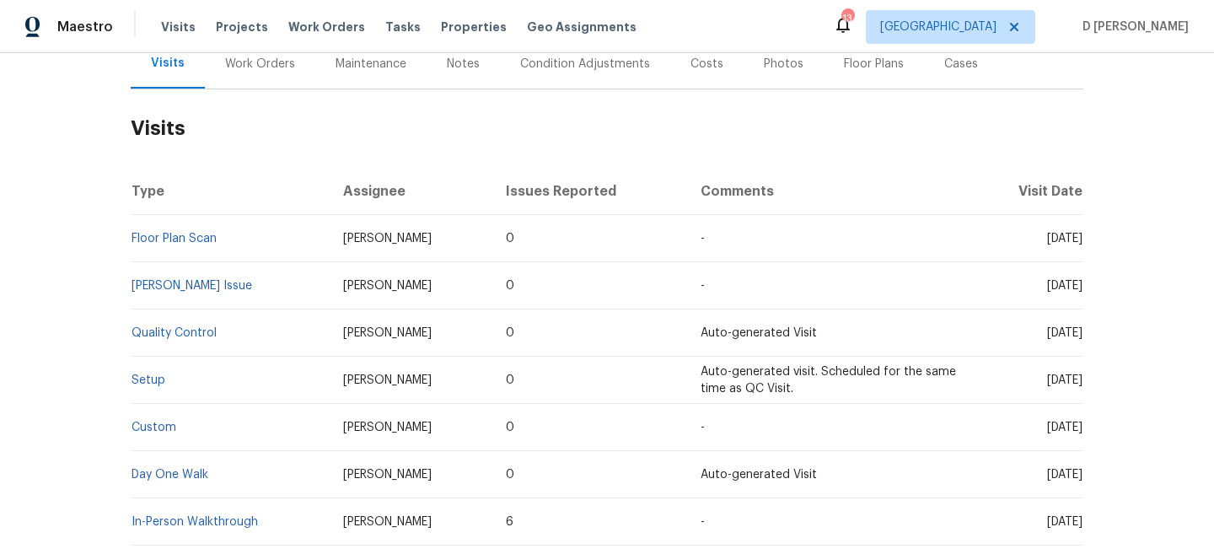
scroll to position [227, 0]
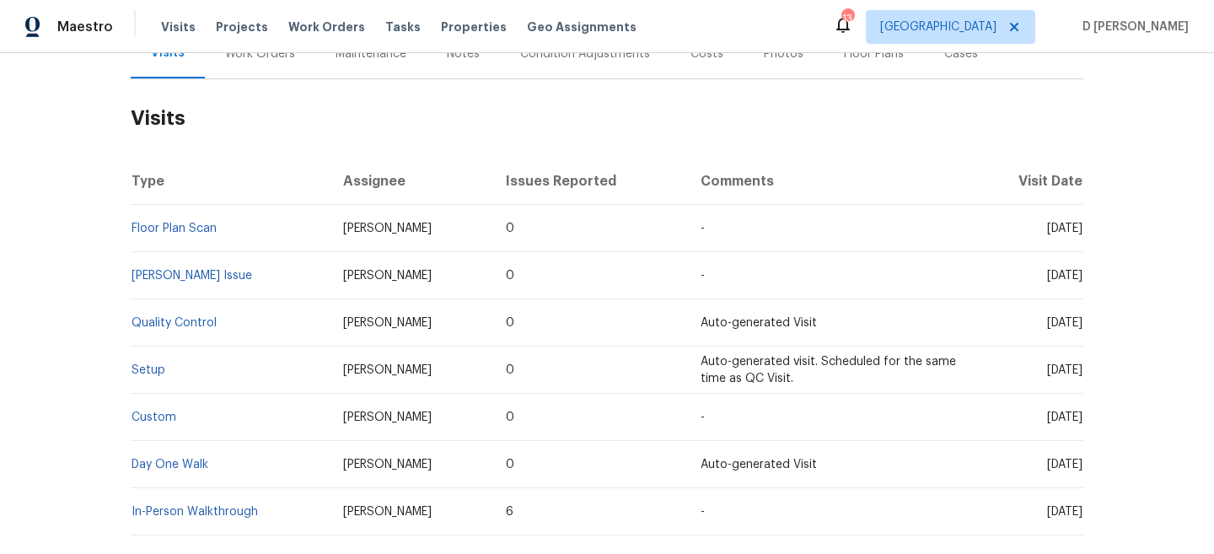
drag, startPoint x: 437, startPoint y: 230, endPoint x: 321, endPoint y: 224, distance: 115.6
click at [330, 224] on td "Nicolas Campuzano" at bounding box center [411, 228] width 163 height 47
copy span "Nicolas Campuzano"
drag, startPoint x: 222, startPoint y: 228, endPoint x: 131, endPoint y: 225, distance: 91.9
click at [131, 225] on td "Floor Plan Scan" at bounding box center [230, 228] width 199 height 47
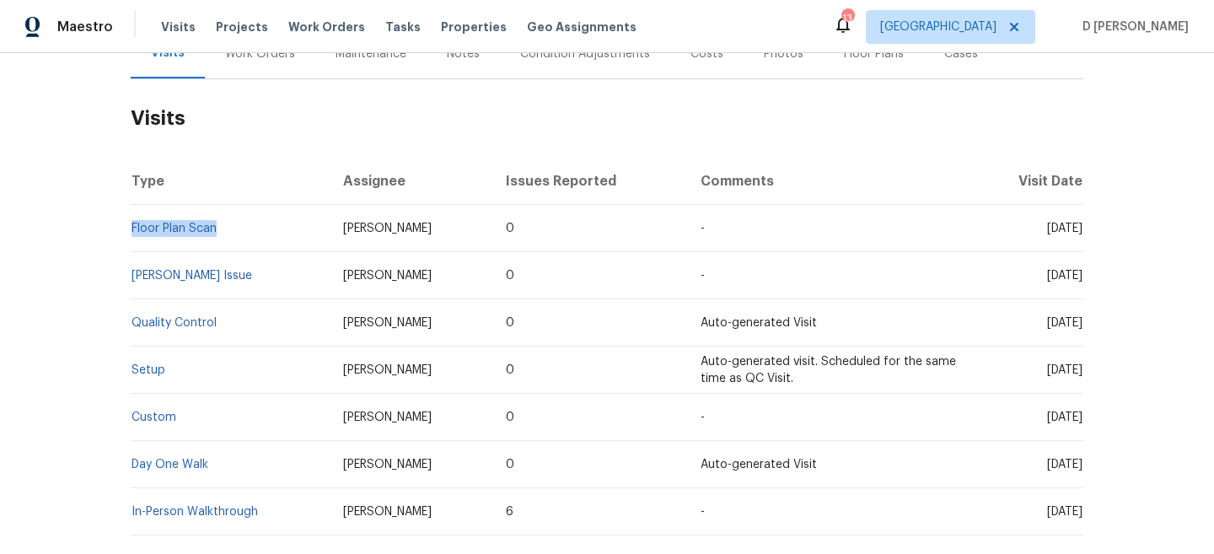
copy link "Floor Plan Scan"
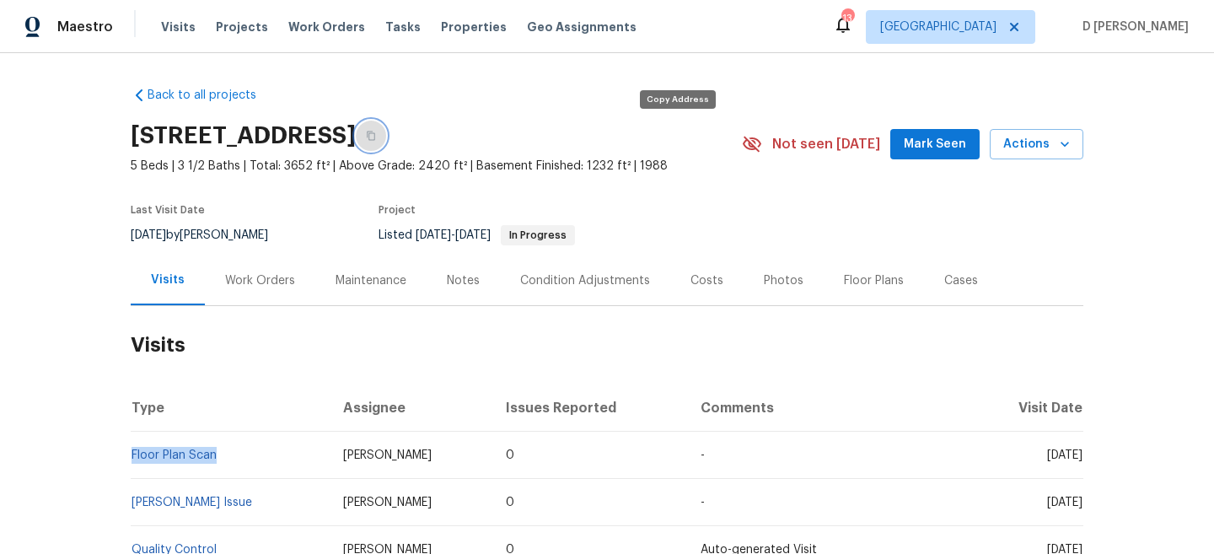
click at [375, 140] on icon "button" at bounding box center [371, 135] width 8 height 9
click at [264, 282] on div "Work Orders" at bounding box center [260, 280] width 70 height 17
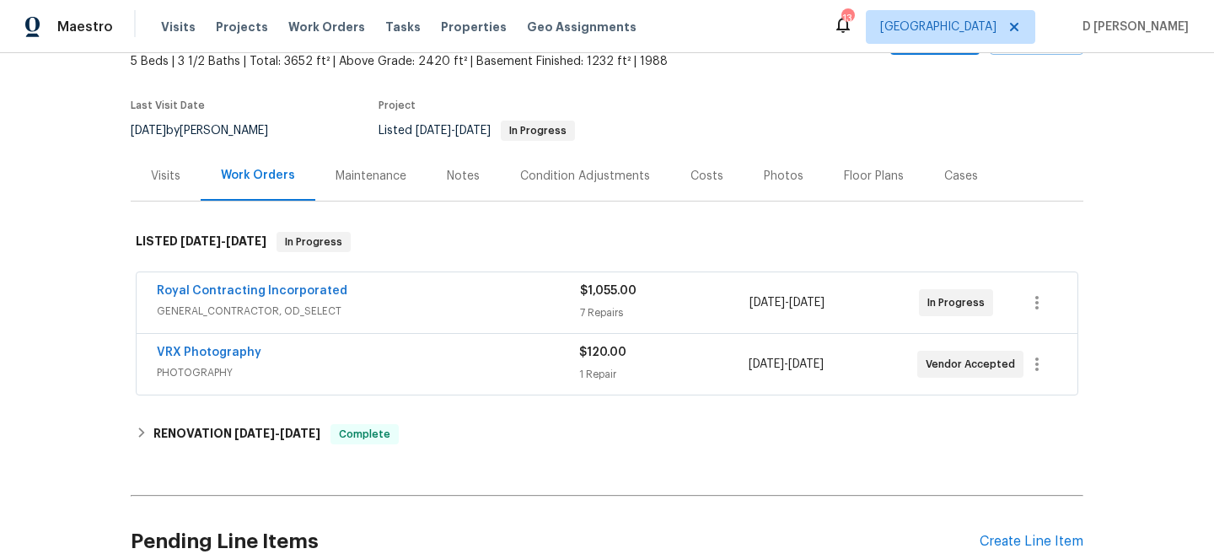
scroll to position [105, 0]
drag, startPoint x: 359, startPoint y: 292, endPoint x: 153, endPoint y: 293, distance: 205.6
click at [153, 293] on div "Royal Contracting Incorporated GENERAL_CONTRACTOR, OD_SELECT $1,055.00 7 Repair…" at bounding box center [607, 301] width 940 height 61
copy link "Royal Contracting Incorporated"
click at [172, 174] on div "Visits" at bounding box center [165, 175] width 29 height 17
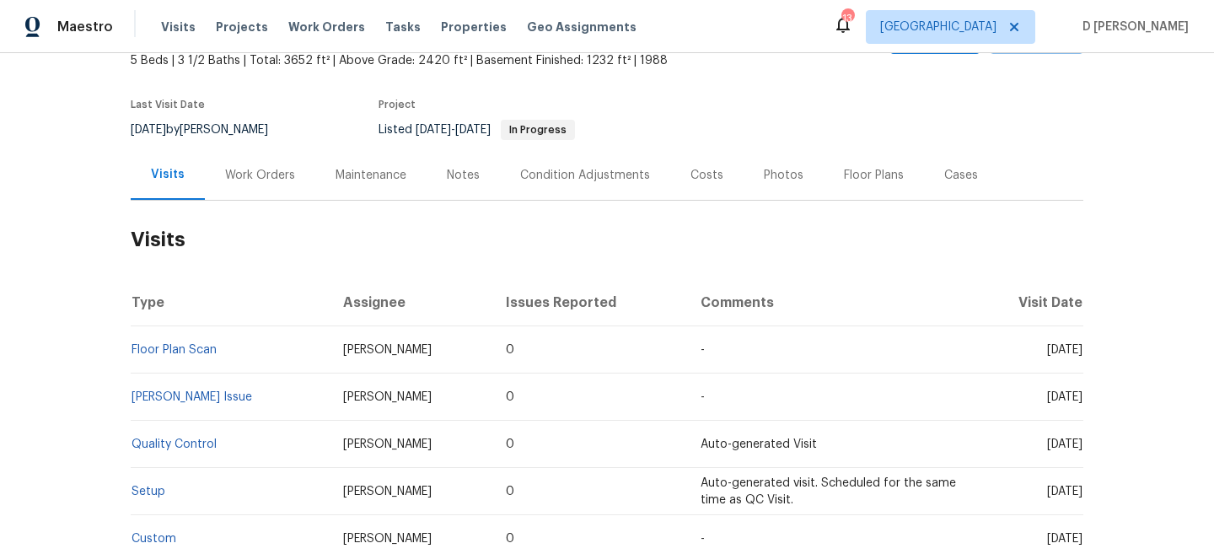
drag, startPoint x: 1010, startPoint y: 351, endPoint x: 1050, endPoint y: 353, distance: 40.5
click at [1050, 353] on span "Thu, Sep 04 2025" at bounding box center [1064, 350] width 35 height 12
copy span "Sep 04"
click at [245, 181] on div "Work Orders" at bounding box center [260, 175] width 70 height 17
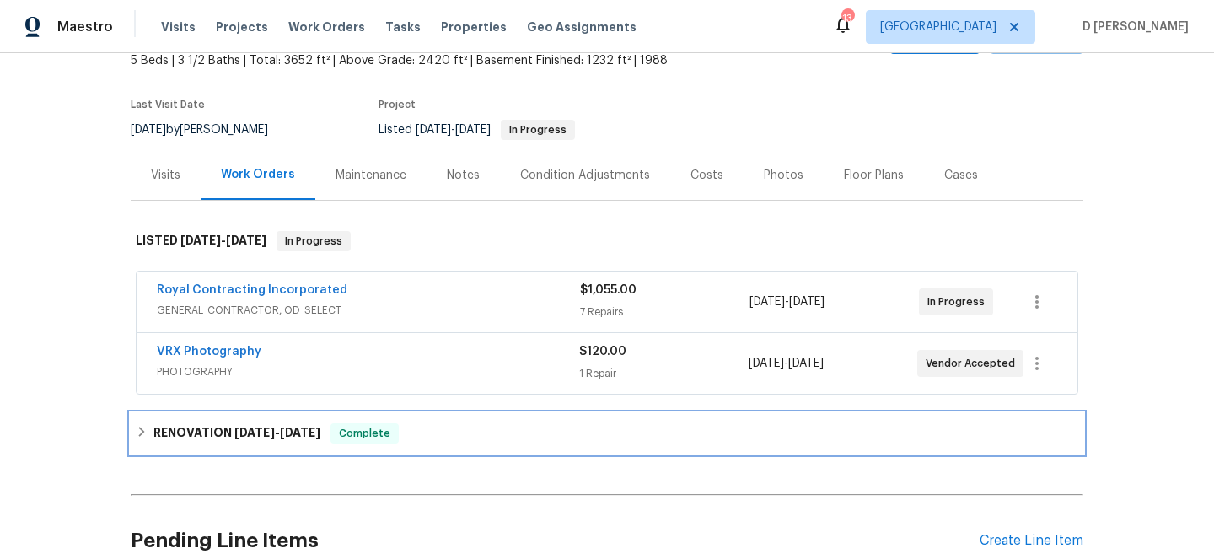
click at [143, 431] on icon at bounding box center [142, 431] width 6 height 10
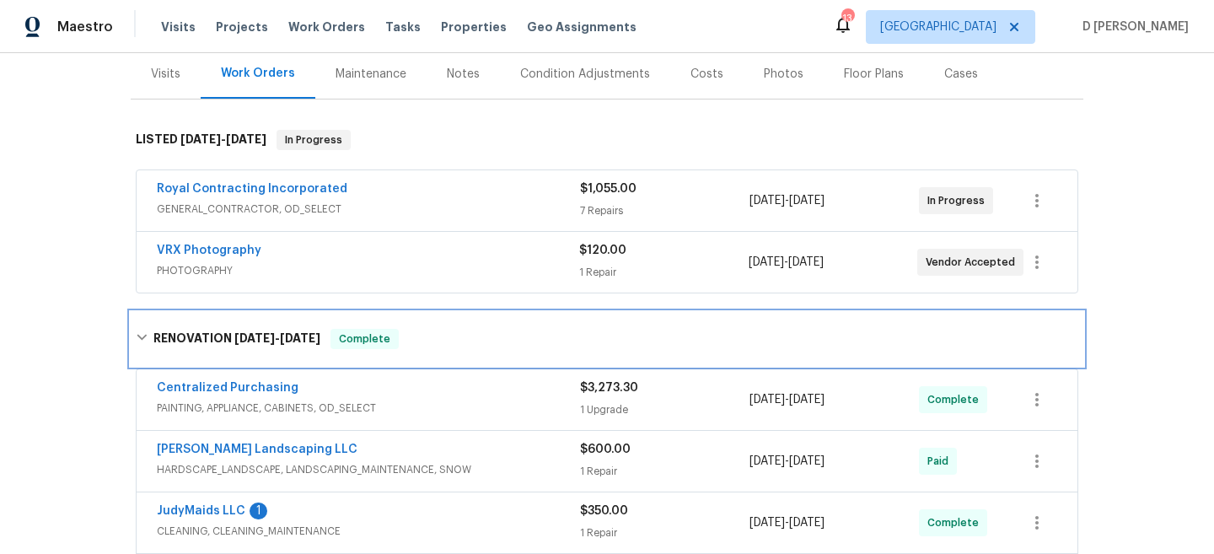
scroll to position [207, 0]
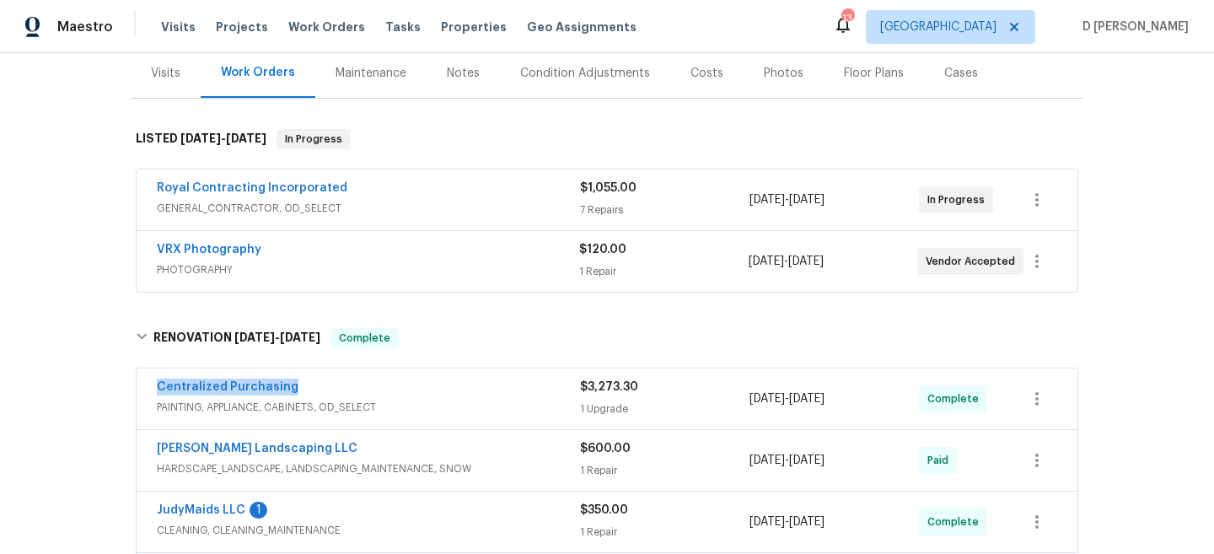
drag, startPoint x: 151, startPoint y: 389, endPoint x: 346, endPoint y: 384, distance: 195.6
click at [346, 384] on div "Centralized Purchasing PAINTING, APPLIANCE, CABINETS, OD_SELECT $3,273.30 1 Upg…" at bounding box center [607, 398] width 940 height 61
copy link "Centralized Purchasing"
click at [168, 77] on div "Visits" at bounding box center [165, 73] width 29 height 17
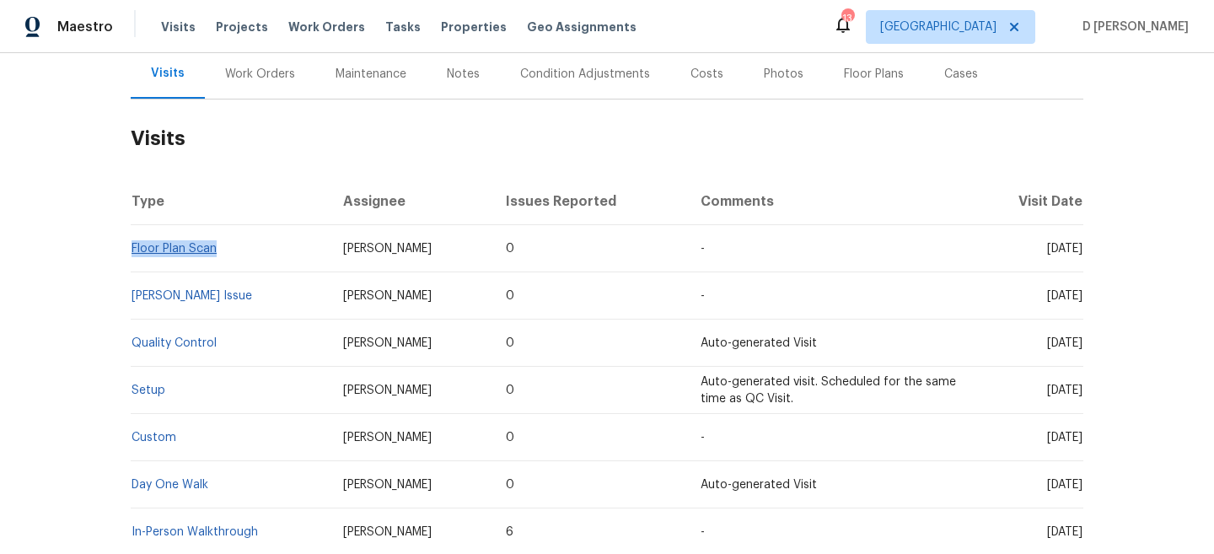
drag, startPoint x: 222, startPoint y: 255, endPoint x: 132, endPoint y: 247, distance: 90.5
click at [132, 247] on td "Floor Plan Scan" at bounding box center [230, 248] width 199 height 47
copy link "Floor Plan Scan"
click at [245, 80] on div "Work Orders" at bounding box center [260, 74] width 70 height 17
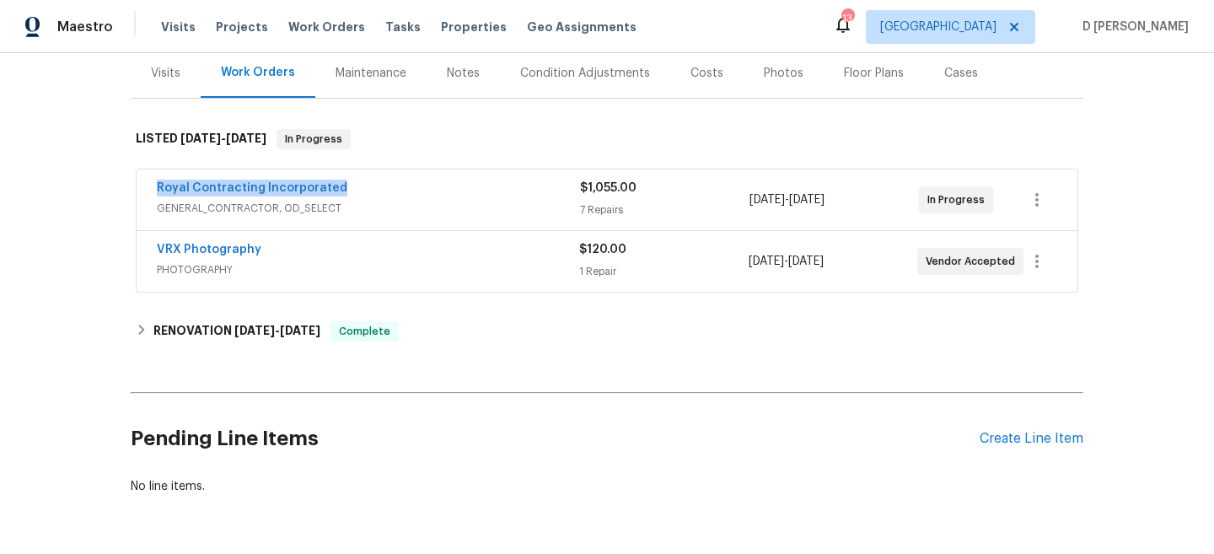
drag, startPoint x: 146, startPoint y: 187, endPoint x: 410, endPoint y: 186, distance: 264.6
click at [411, 186] on div "Royal Contracting Incorporated GENERAL_CONTRACTOR, OD_SELECT $1,055.00 7 Repair…" at bounding box center [607, 199] width 940 height 61
copy link "Royal Contracting Incorporated"
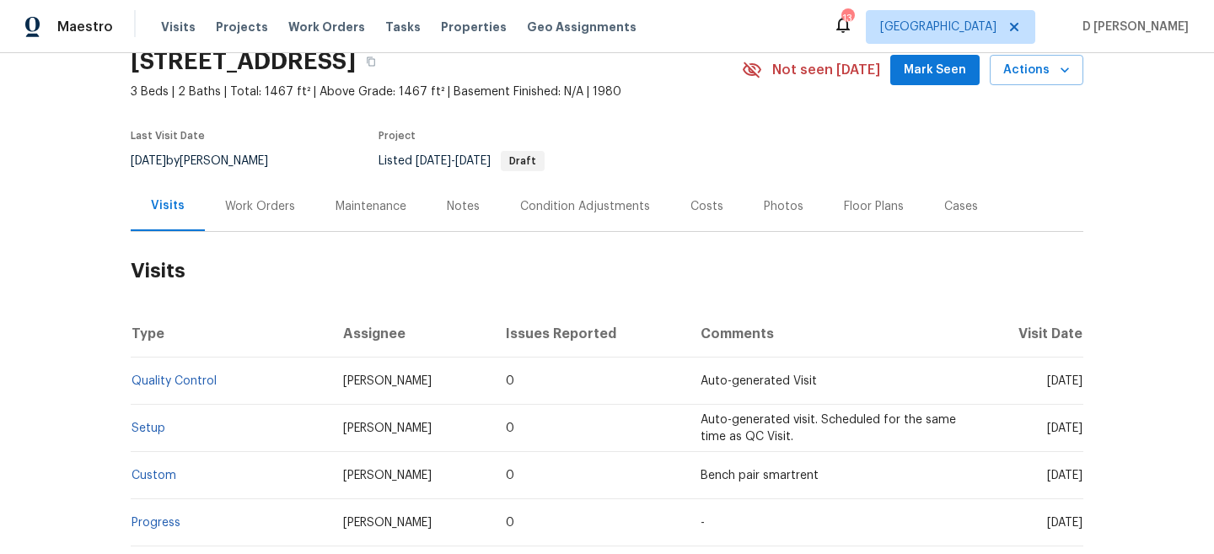
scroll to position [75, 0]
click at [239, 208] on div "Work Orders" at bounding box center [260, 205] width 70 height 17
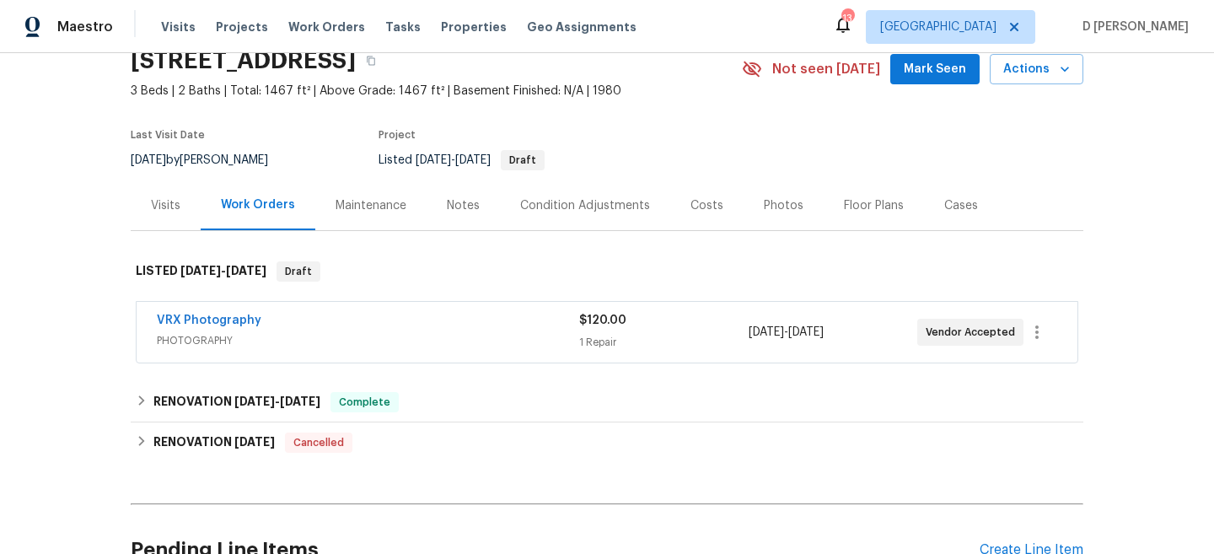
click at [319, 340] on span "PHOTOGRAPHY" at bounding box center [368, 340] width 422 height 17
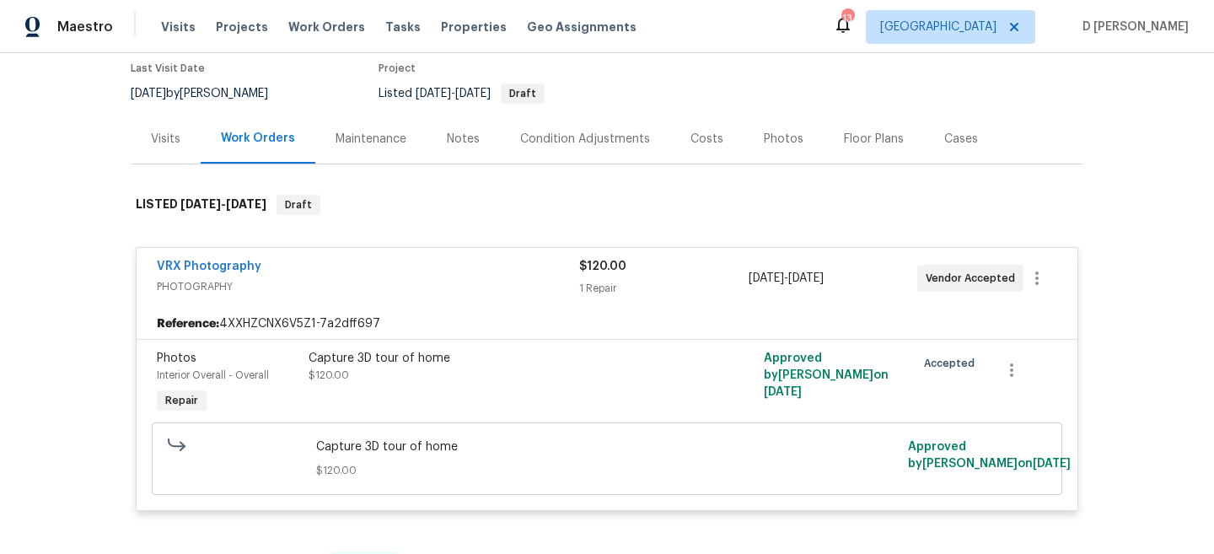
scroll to position [62, 0]
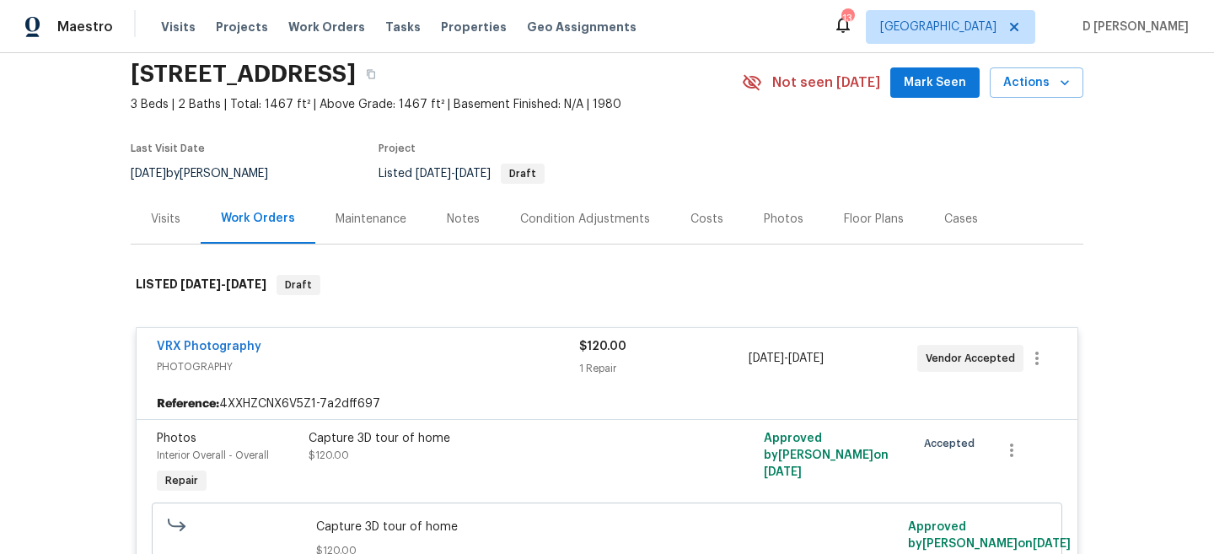
click at [313, 336] on div "VRX Photography PHOTOGRAPHY $120.00 1 Repair 9/4/2025 - 9/5/2025 Vendor Accepted" at bounding box center [607, 358] width 940 height 61
click at [177, 235] on div "Visits" at bounding box center [166, 219] width 70 height 50
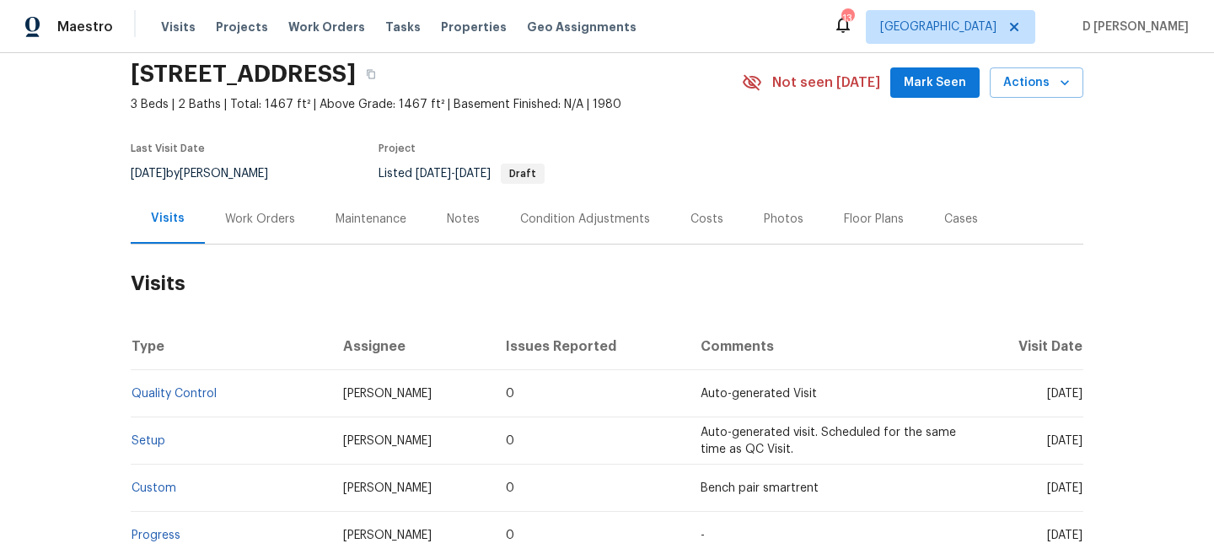
scroll to position [127, 0]
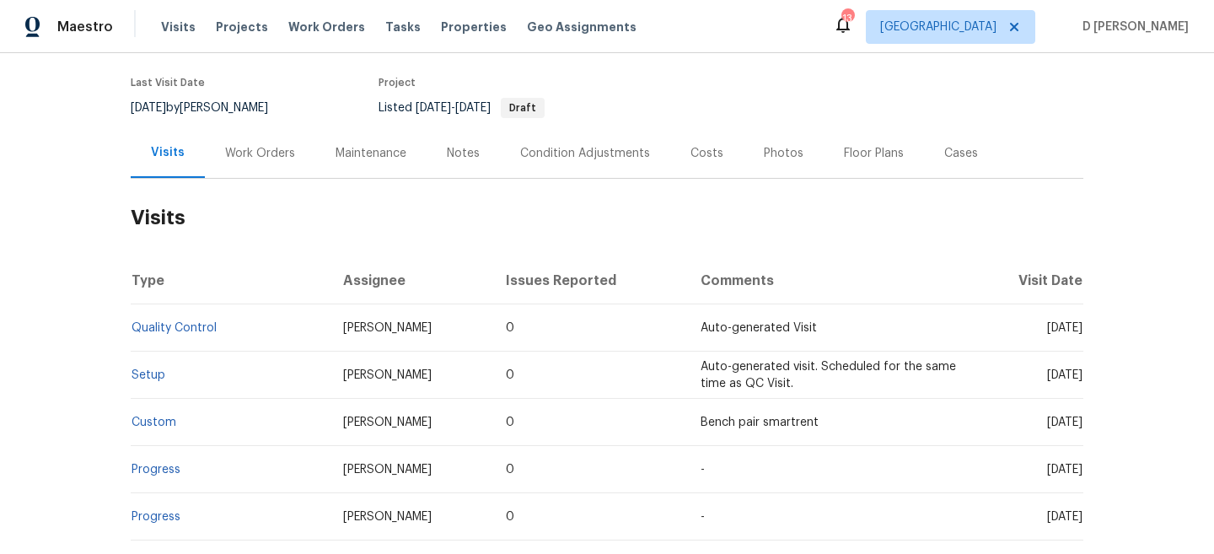
click at [949, 160] on div "Cases" at bounding box center [961, 153] width 34 height 17
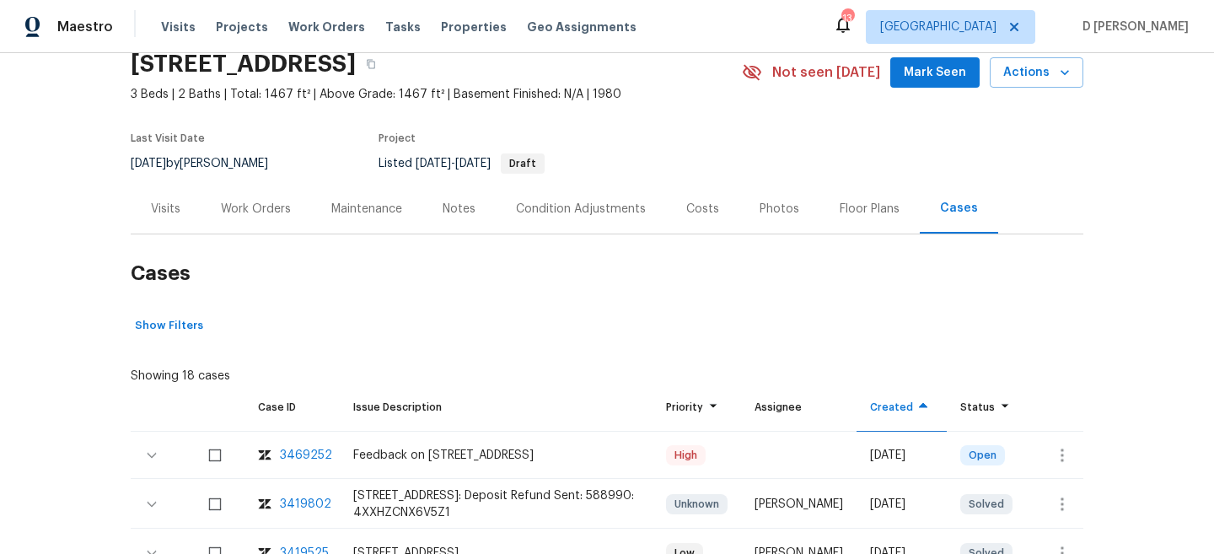
scroll to position [127, 0]
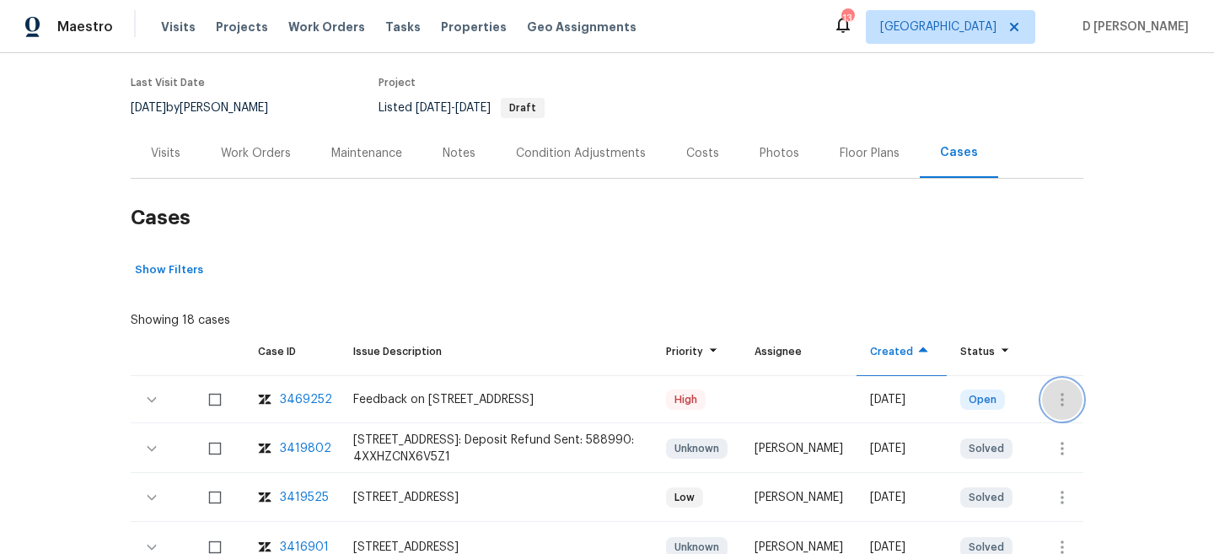
click at [1060, 394] on icon "button" at bounding box center [1061, 399] width 3 height 13
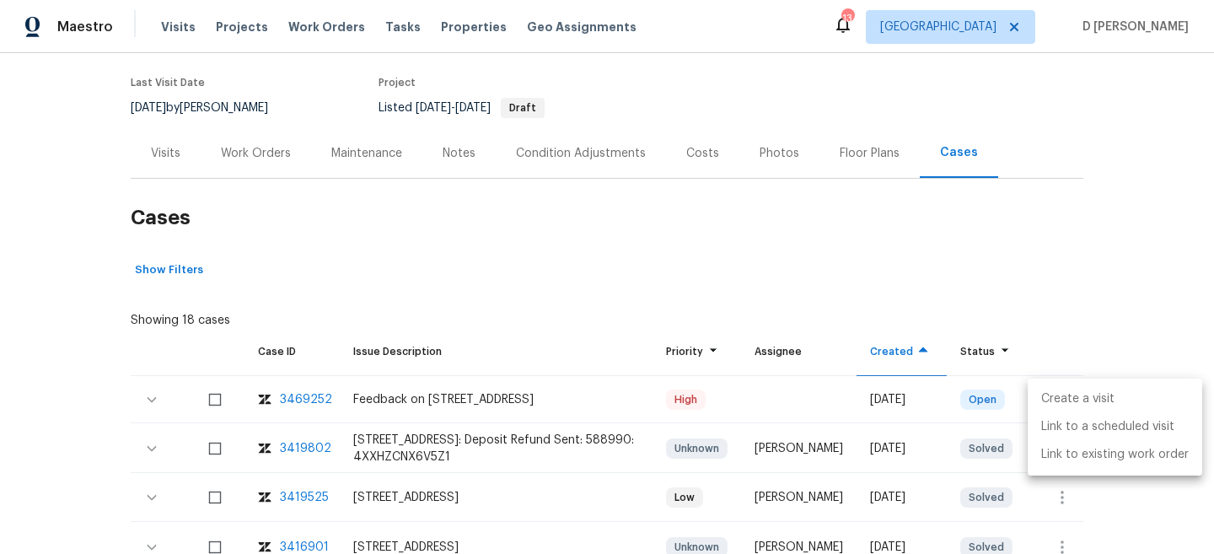
click at [1079, 398] on li "Create a visit" at bounding box center [1114, 399] width 174 height 28
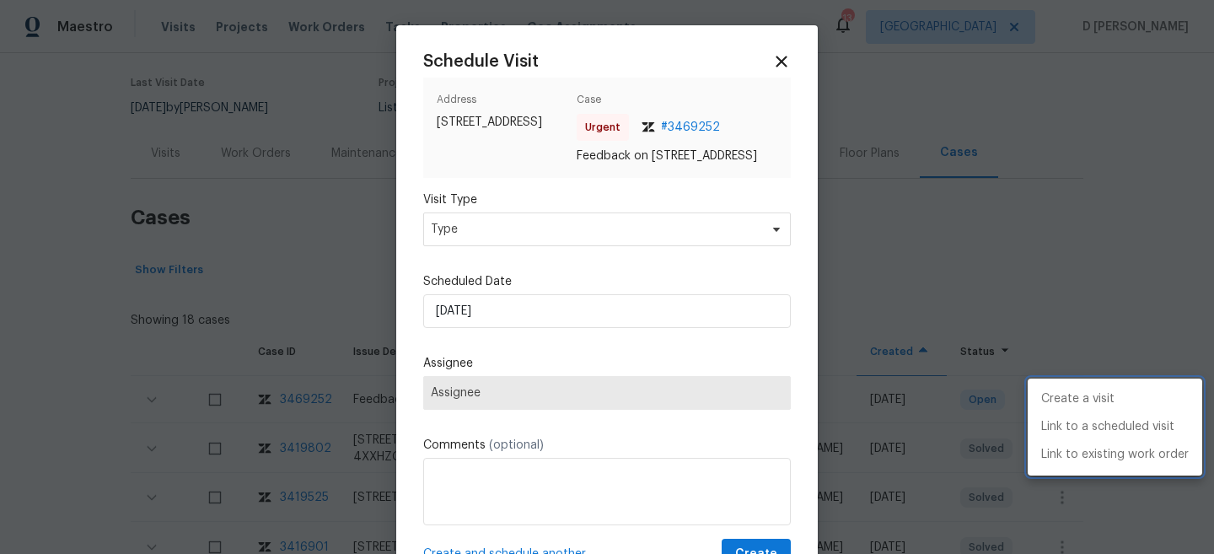
click at [599, 240] on div at bounding box center [607, 277] width 1214 height 554
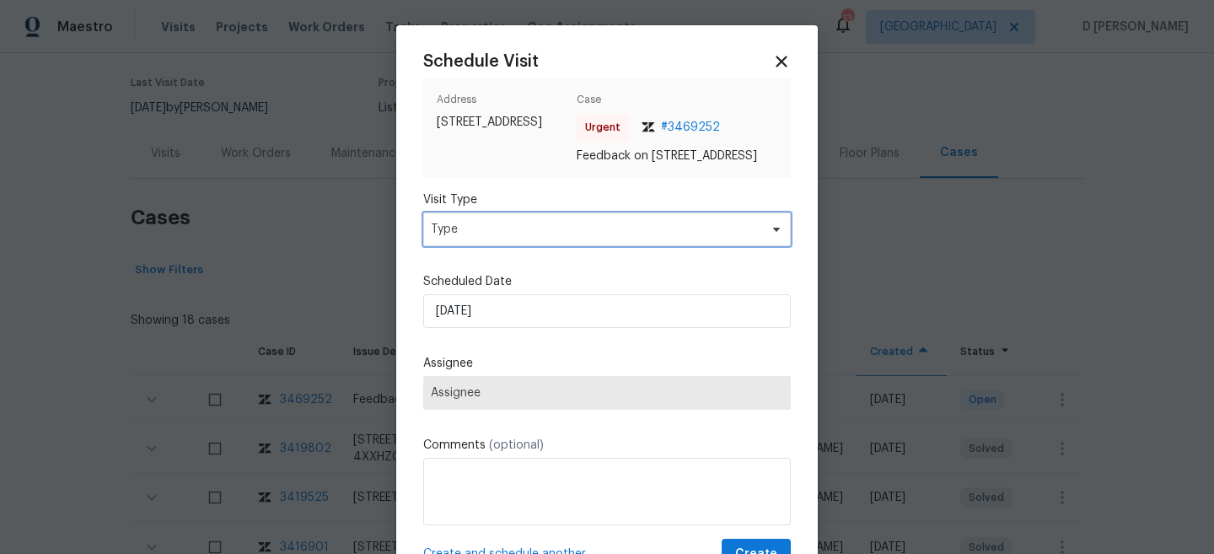
click at [573, 238] on span "Type" at bounding box center [595, 229] width 328 height 17
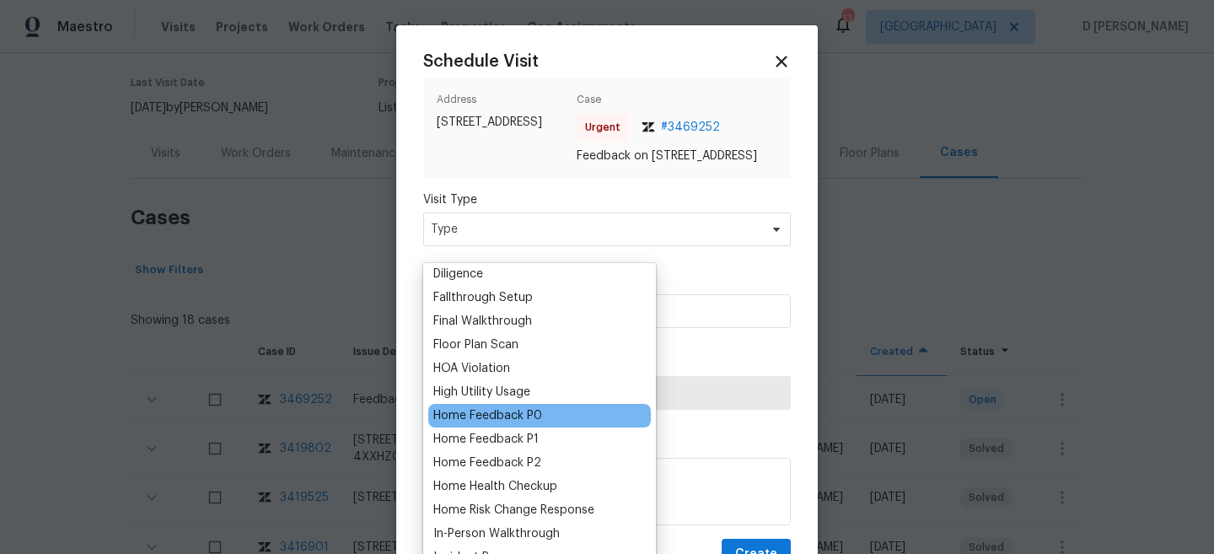
scroll to position [405, 0]
click at [539, 416] on div "Home Feedback P1" at bounding box center [539, 416] width 222 height 24
click at [506, 411] on div "Home Feedback P1" at bounding box center [485, 415] width 105 height 17
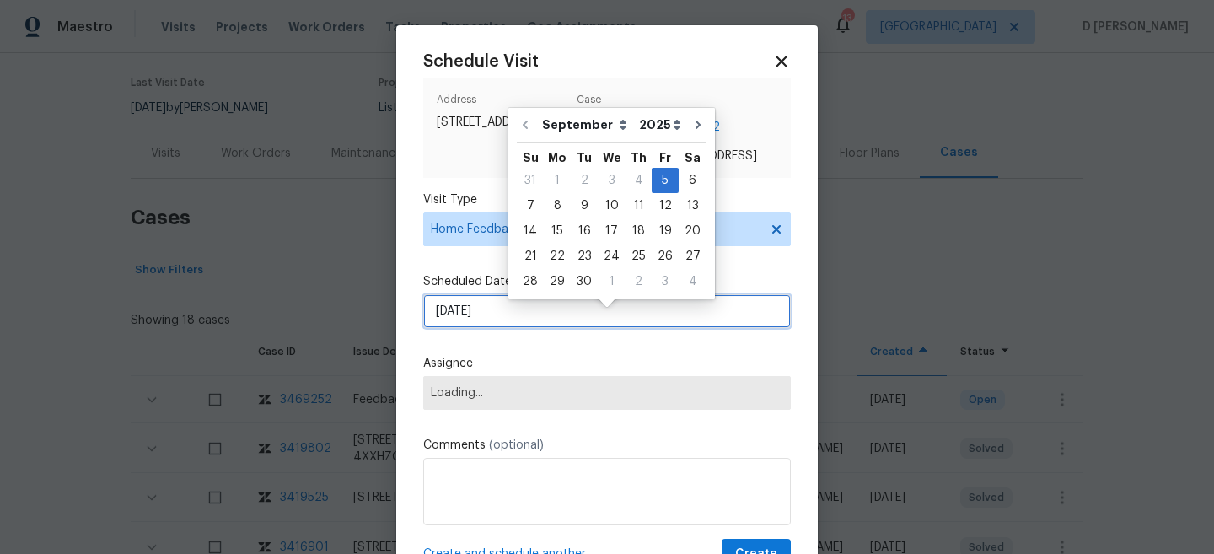
click at [510, 328] on input "05/09/2025" at bounding box center [606, 311] width 367 height 34
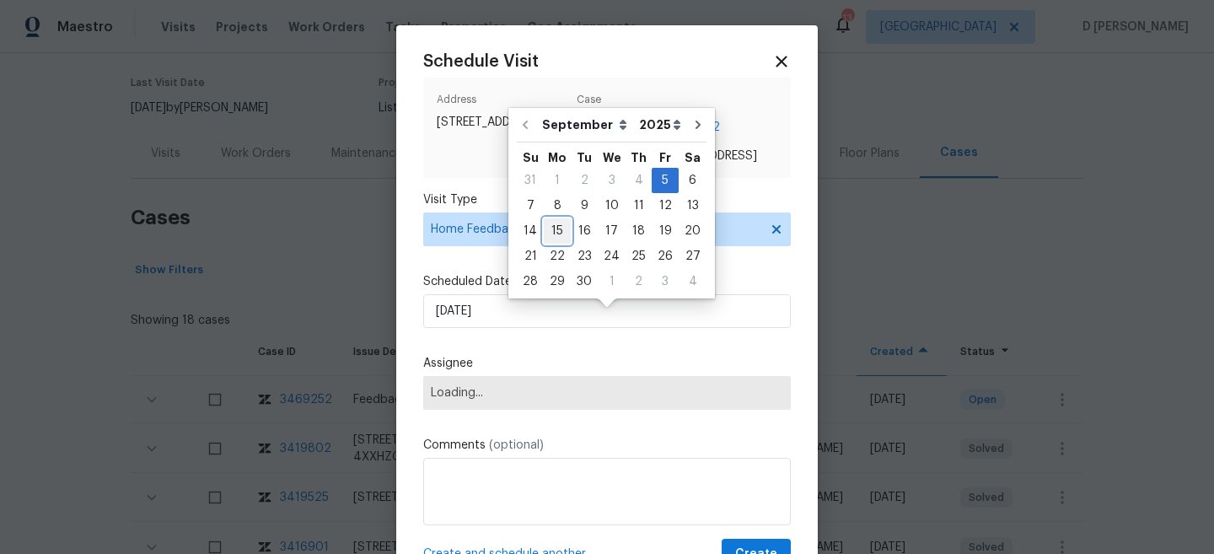
click at [550, 224] on div "15" at bounding box center [557, 231] width 27 height 24
type input "15/09/2025"
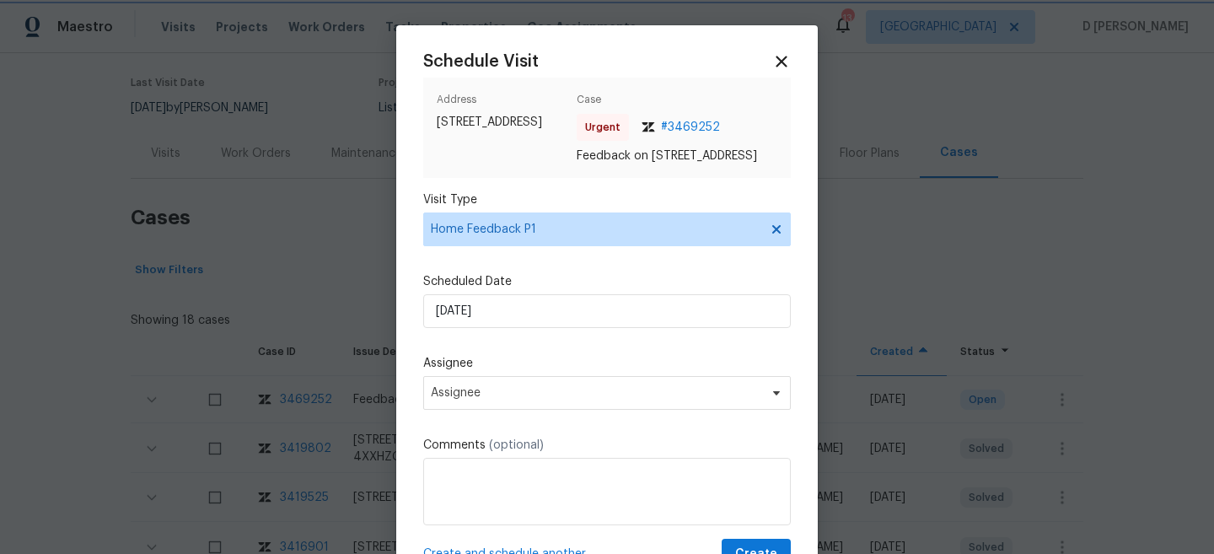
scroll to position [84, 0]
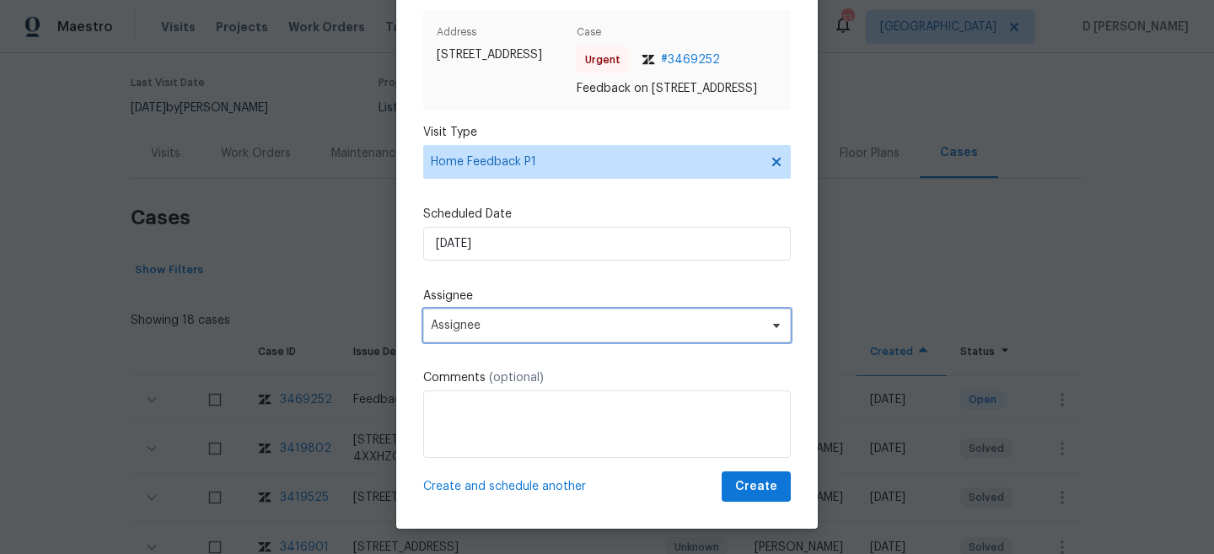
click at [523, 329] on span "Assignee" at bounding box center [596, 325] width 330 height 13
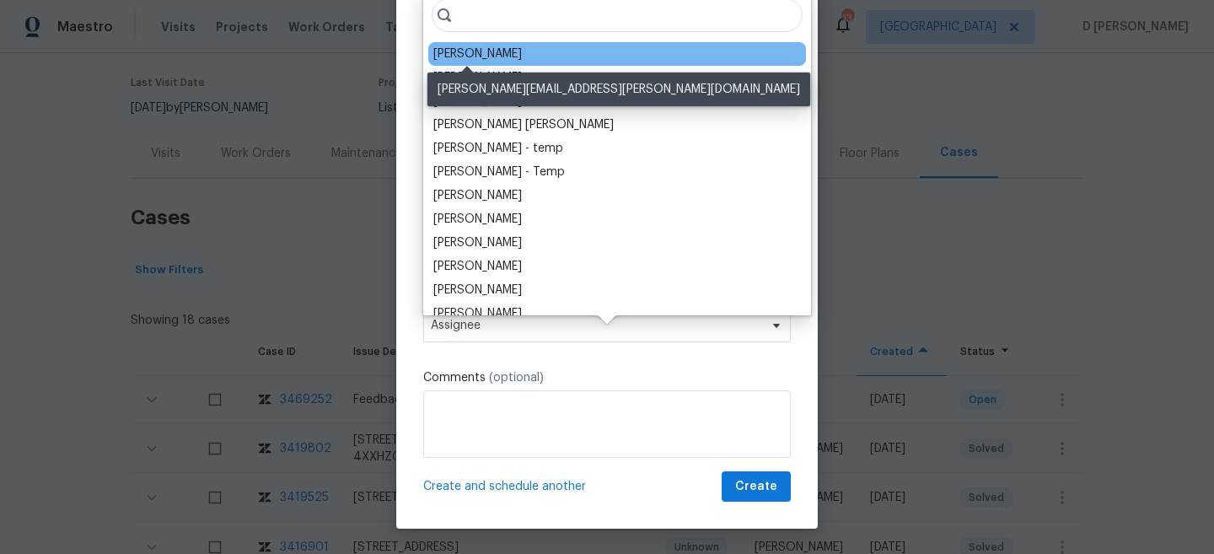
click at [490, 51] on div "Nick Pulliam" at bounding box center [477, 54] width 88 height 17
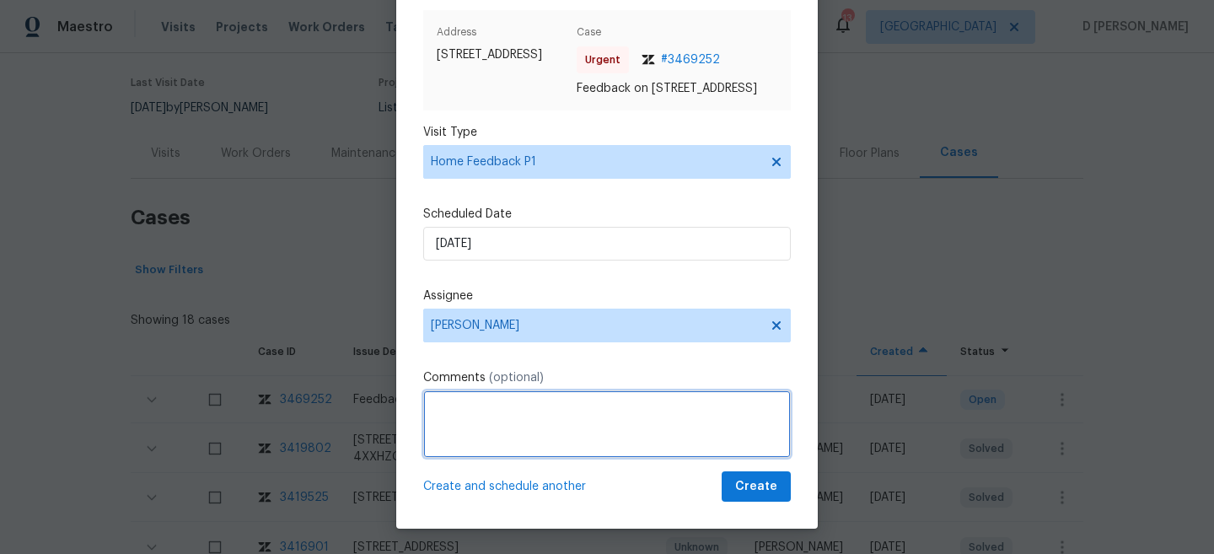
click at [495, 436] on textarea at bounding box center [606, 423] width 367 height 67
click at [514, 429] on textarea "To enrich screen reader interactions, please activate Accessibility in Grammarl…" at bounding box center [606, 423] width 367 height 67
paste textarea "upon checking the smart-rent, There was a jamming issue, while locking the fron…"
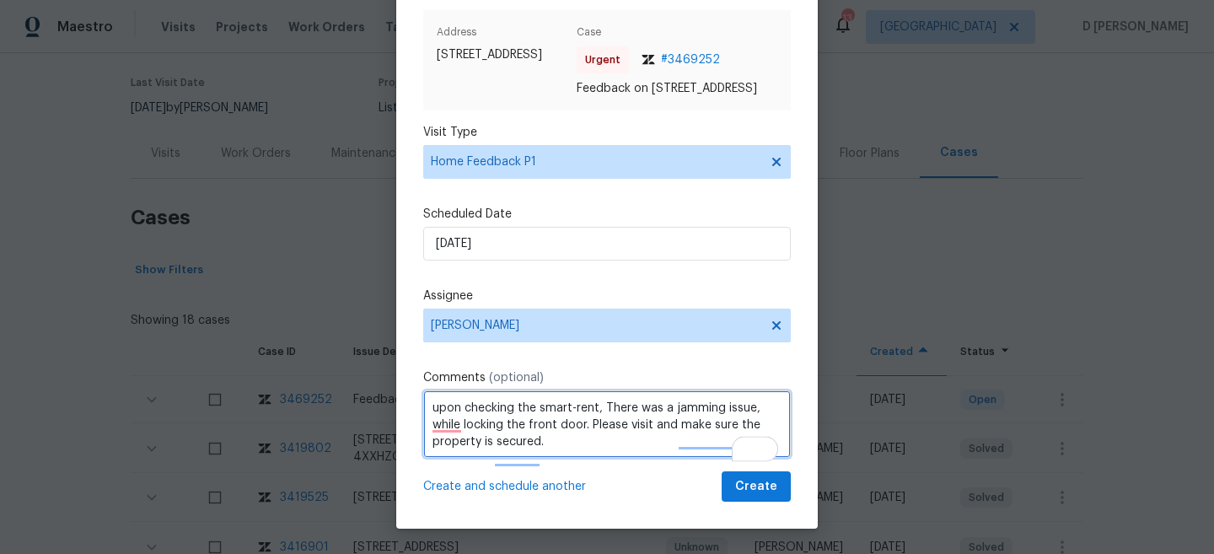
click at [429, 410] on textarea "upon checking the smart-rent, There was a jamming issue, while locking the fron…" at bounding box center [606, 423] width 367 height 67
type textarea "Hello Nick, upon checking the smart-rent, there was a jamming issue while locki…"
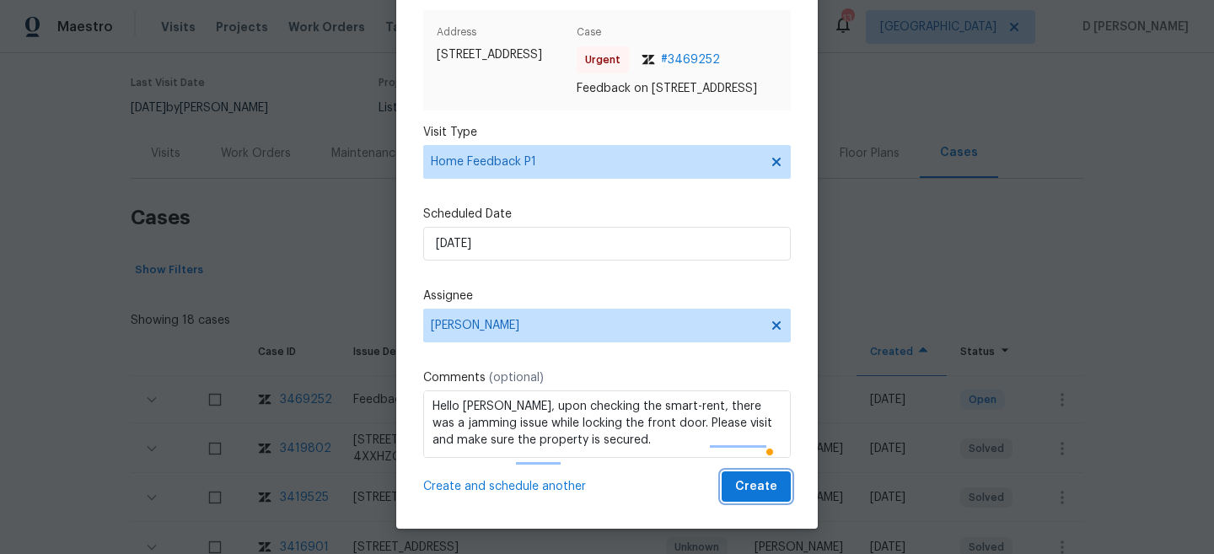
click at [740, 485] on span "Create" at bounding box center [756, 486] width 42 height 21
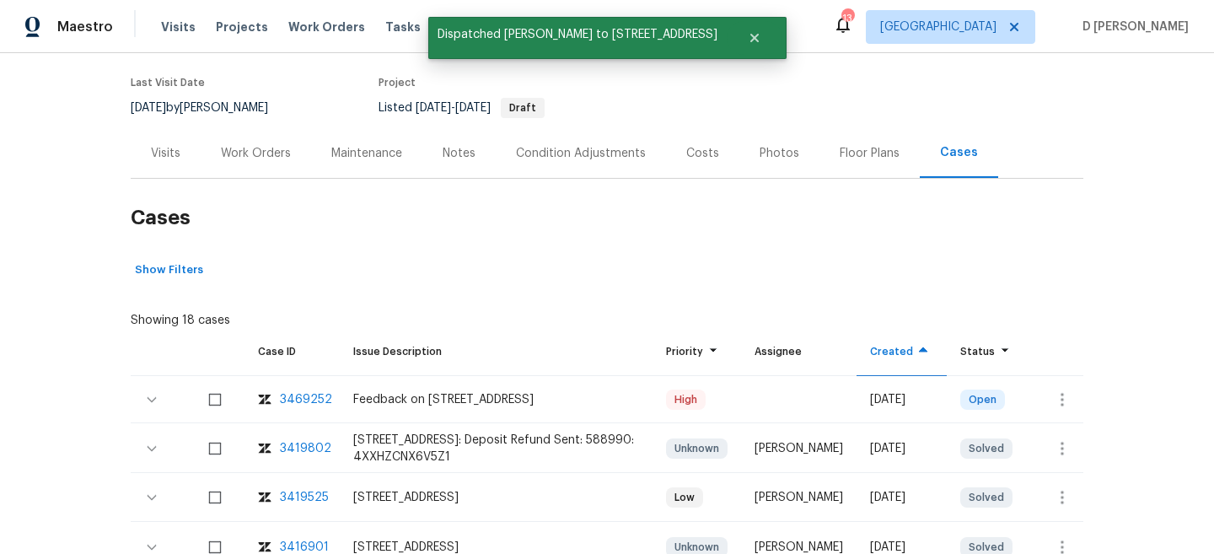
scroll to position [0, 0]
click at [178, 150] on div "Visits" at bounding box center [165, 153] width 29 height 17
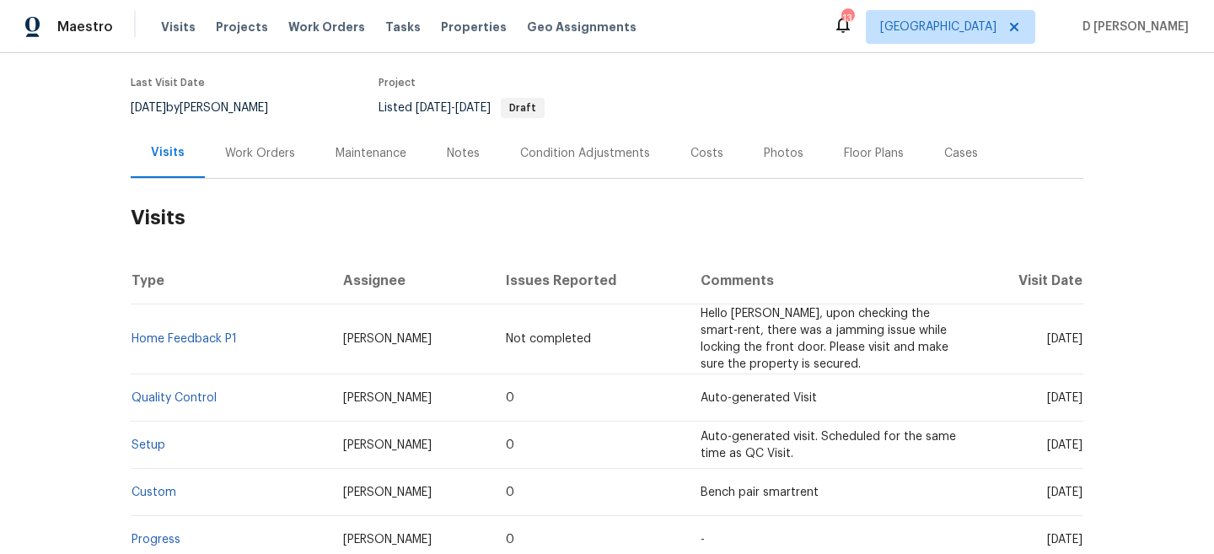
drag, startPoint x: 1010, startPoint y: 395, endPoint x: 1050, endPoint y: 395, distance: 39.6
click at [1050, 395] on span "Wed, Sep 03 2025" at bounding box center [1064, 398] width 35 height 12
copy span "Sep 03"
click at [251, 156] on div "Work Orders" at bounding box center [260, 153] width 70 height 17
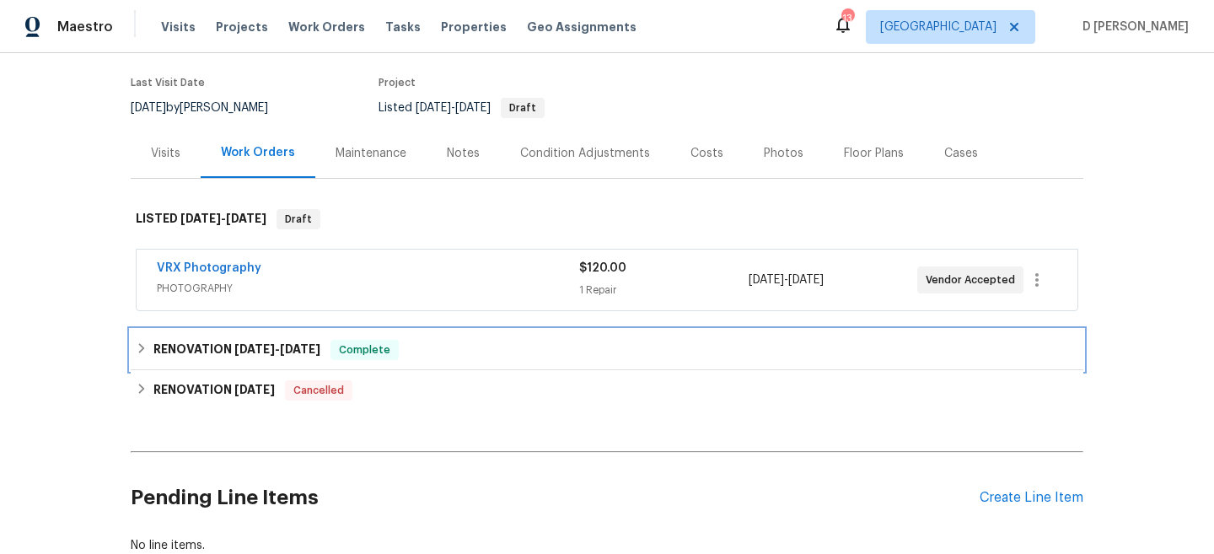
click at [141, 342] on icon at bounding box center [142, 348] width 12 height 12
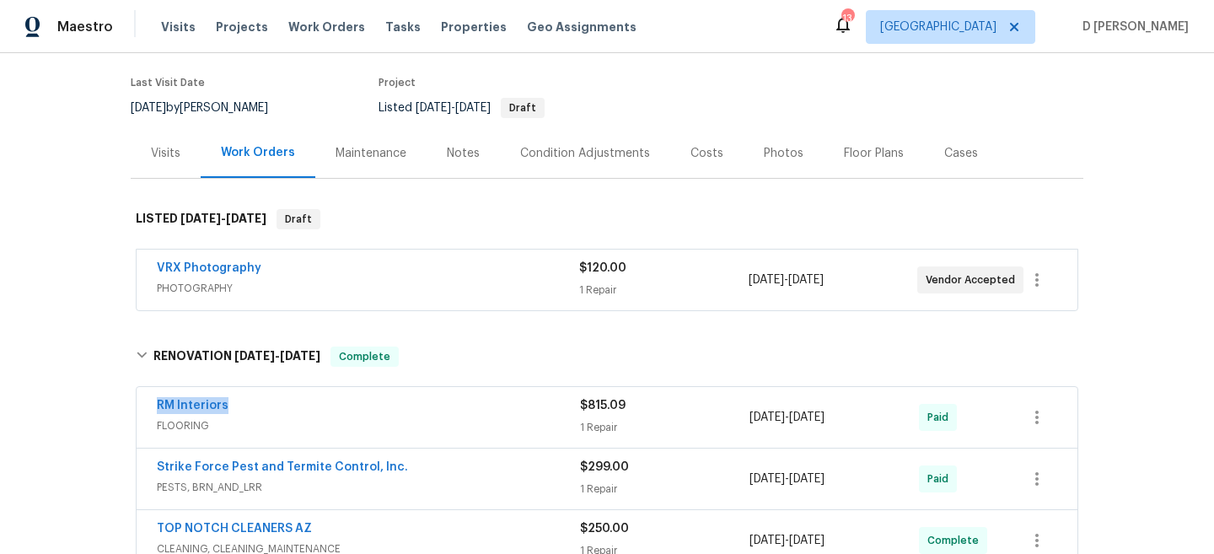
drag, startPoint x: 152, startPoint y: 397, endPoint x: 291, endPoint y: 397, distance: 139.1
click at [291, 397] on div "RM Interiors FLOORING $815.09 1 Repair 8/19/2025 - 8/29/2025 Paid" at bounding box center [607, 417] width 940 height 61
copy link "RM Interiors"
click at [160, 152] on div "Visits" at bounding box center [165, 153] width 29 height 17
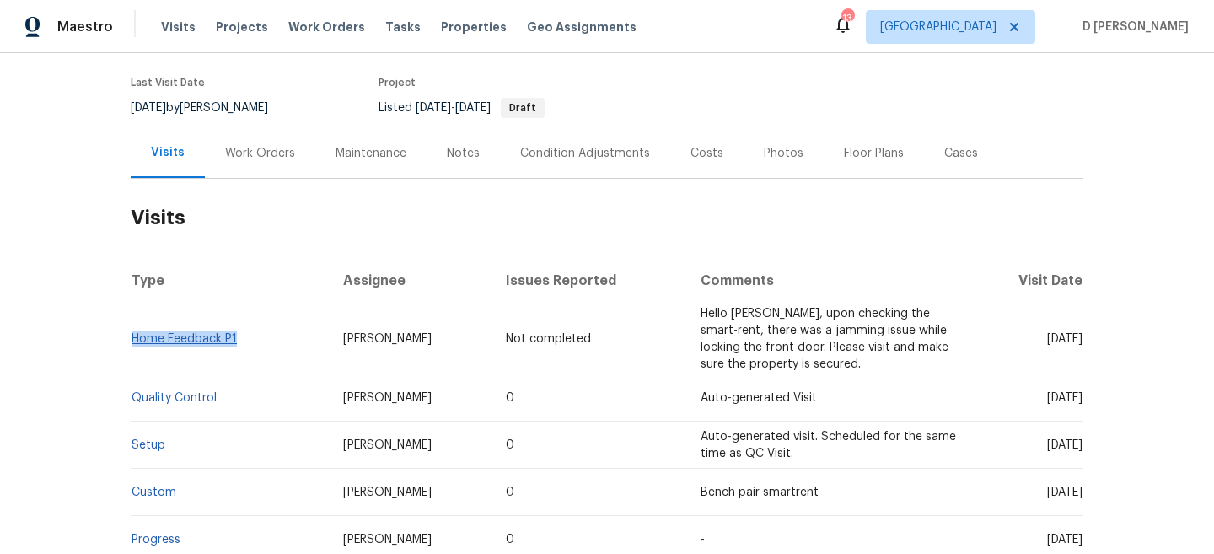
drag, startPoint x: 244, startPoint y: 341, endPoint x: 134, endPoint y: 342, distance: 109.6
click at [134, 342] on td "Home Feedback P1" at bounding box center [230, 339] width 199 height 70
copy link "Home Feedback P1"
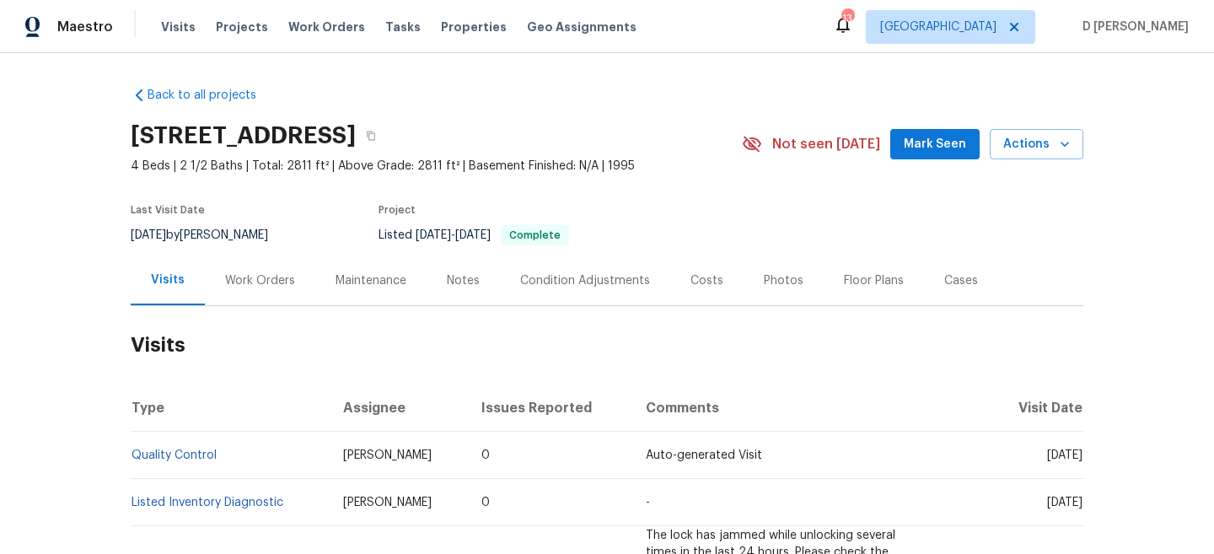
click at [276, 286] on div "Work Orders" at bounding box center [260, 280] width 70 height 17
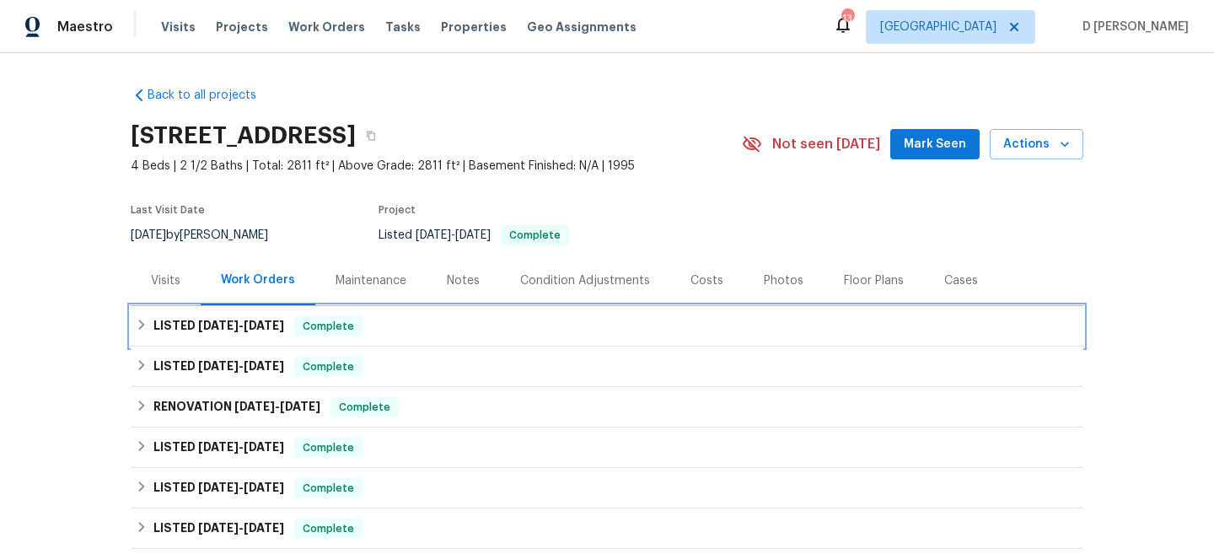
click at [162, 329] on h6 "LISTED [DATE] - [DATE]" at bounding box center [218, 326] width 131 height 20
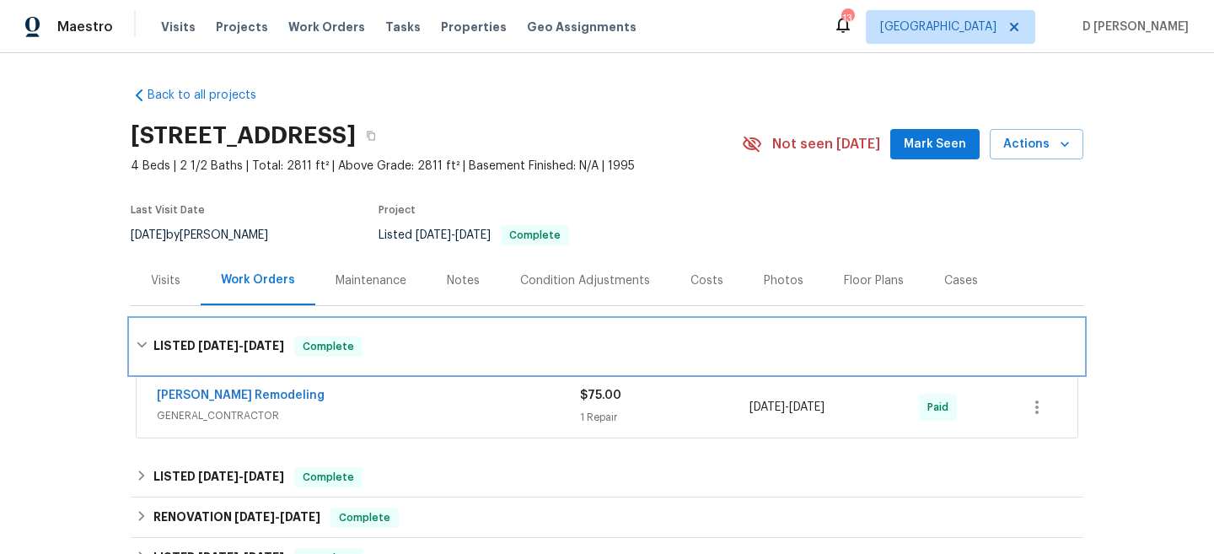
scroll to position [180, 0]
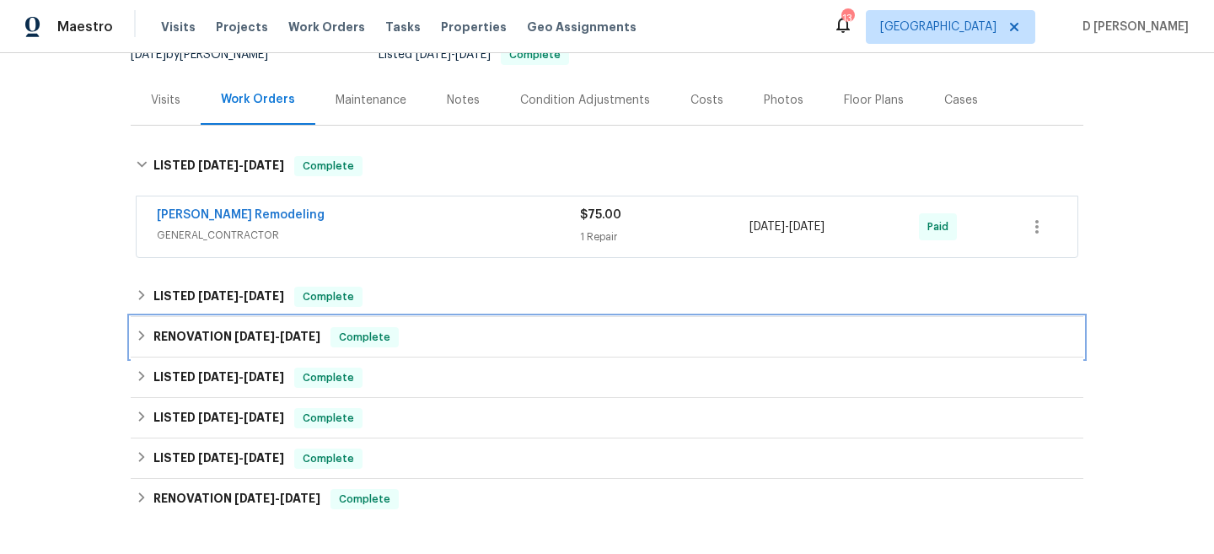
click at [151, 340] on div "RENOVATION [DATE] - [DATE] Complete" at bounding box center [607, 337] width 942 height 20
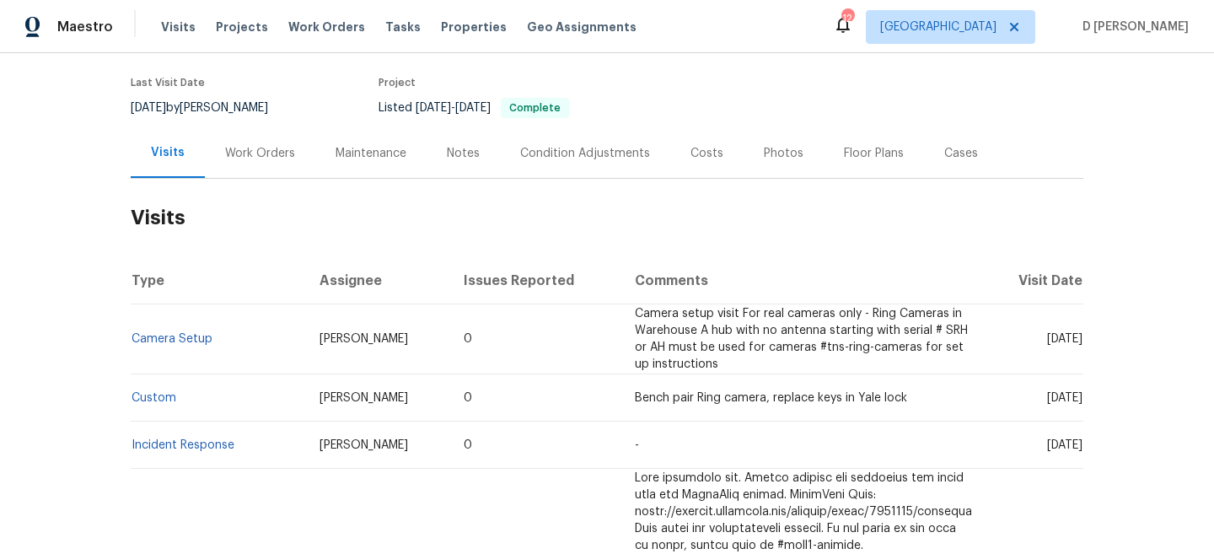
scroll to position [131, 0]
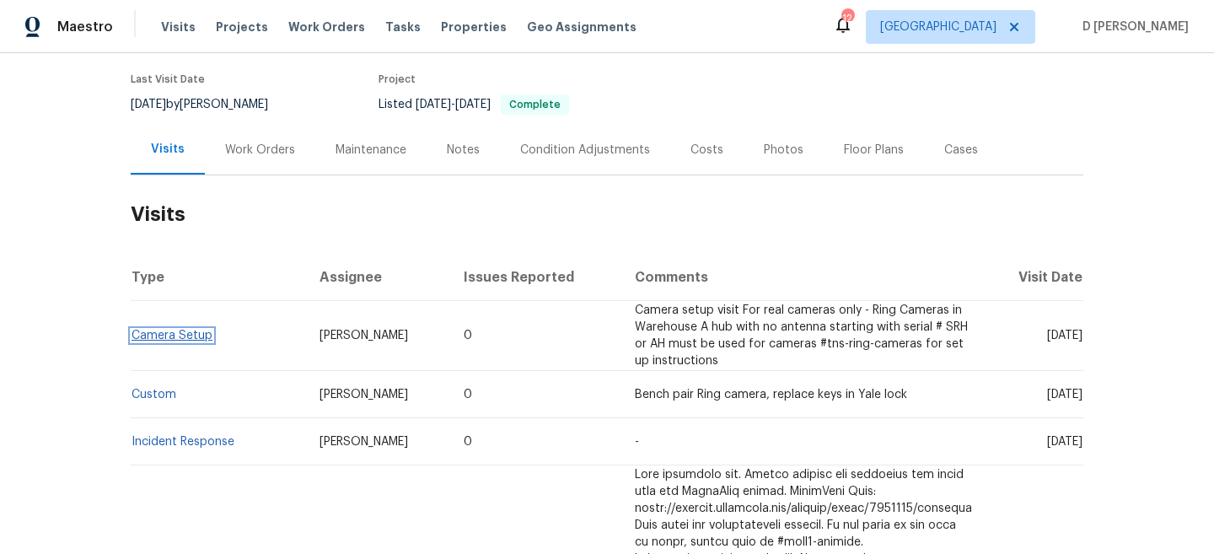
click at [183, 334] on link "Camera Setup" at bounding box center [171, 336] width 81 height 12
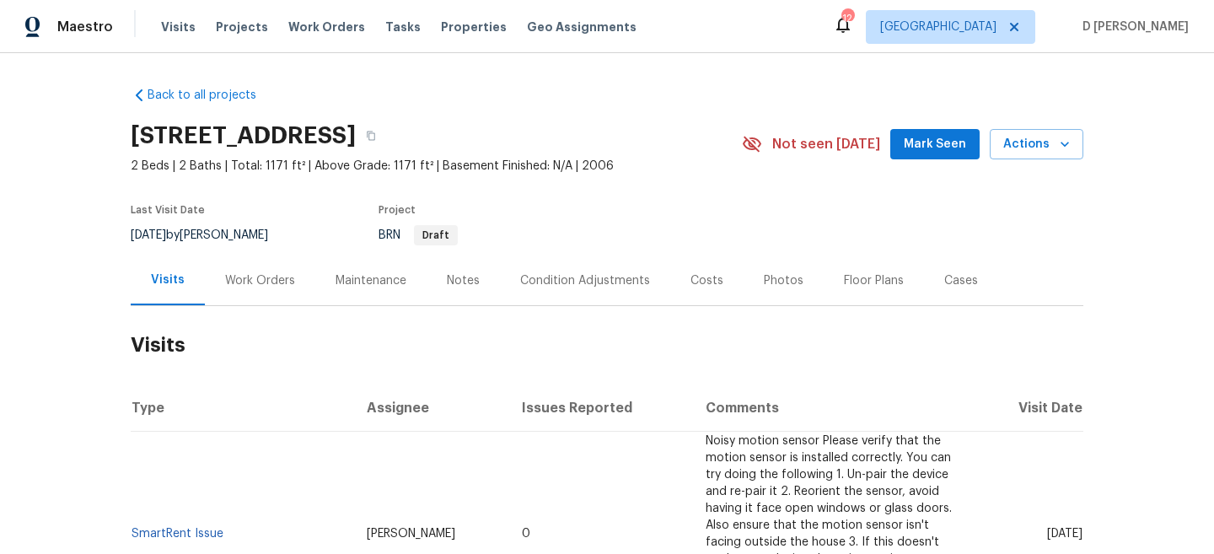
click at [225, 281] on div "Work Orders" at bounding box center [260, 280] width 70 height 17
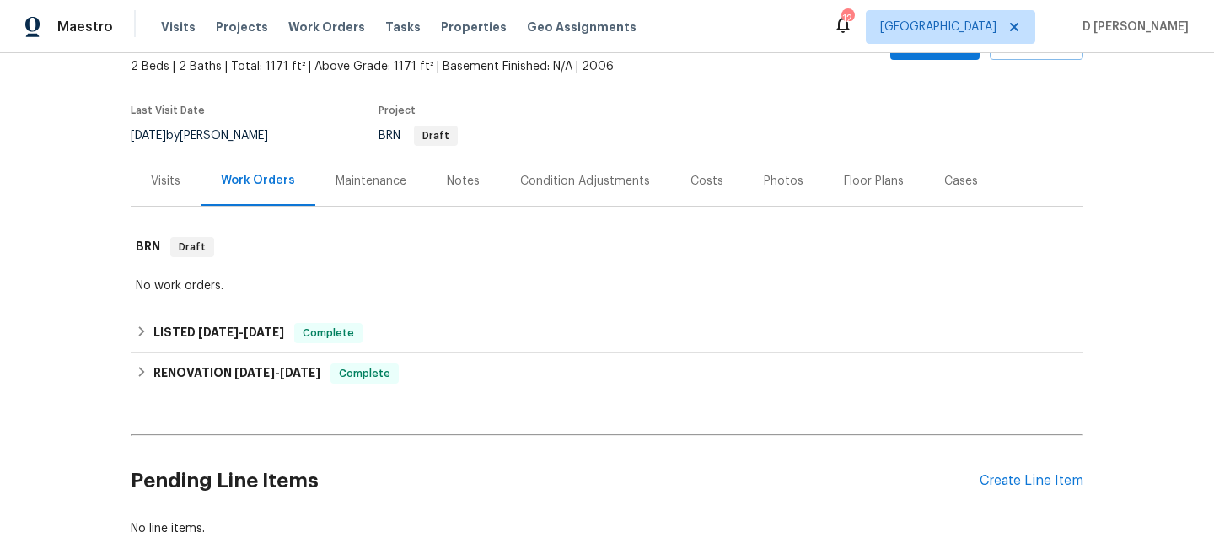
scroll to position [126, 0]
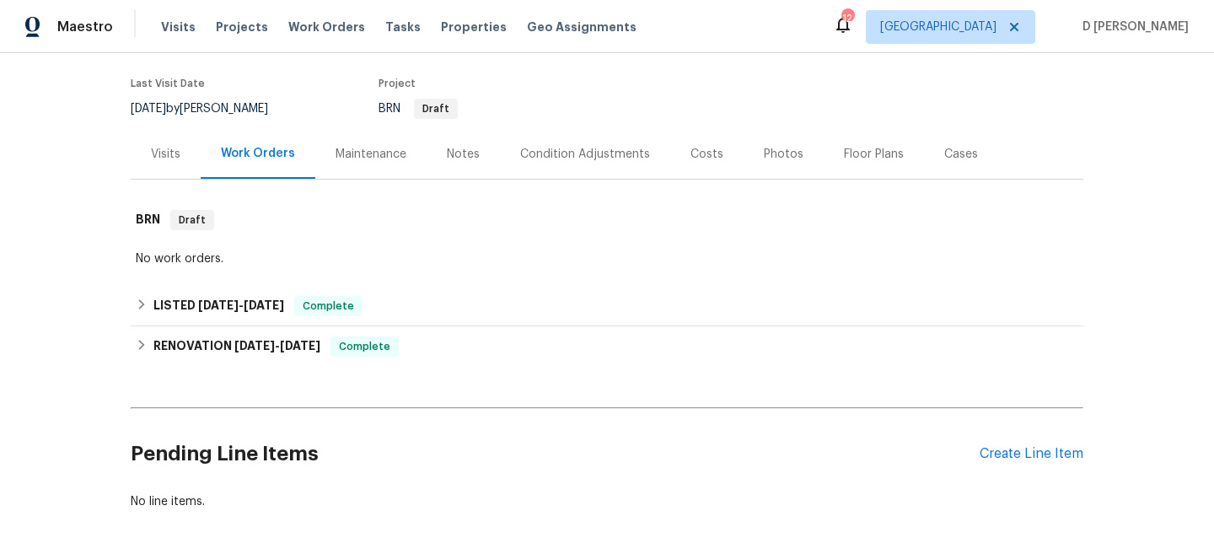
click at [185, 146] on div "Visits" at bounding box center [166, 154] width 70 height 50
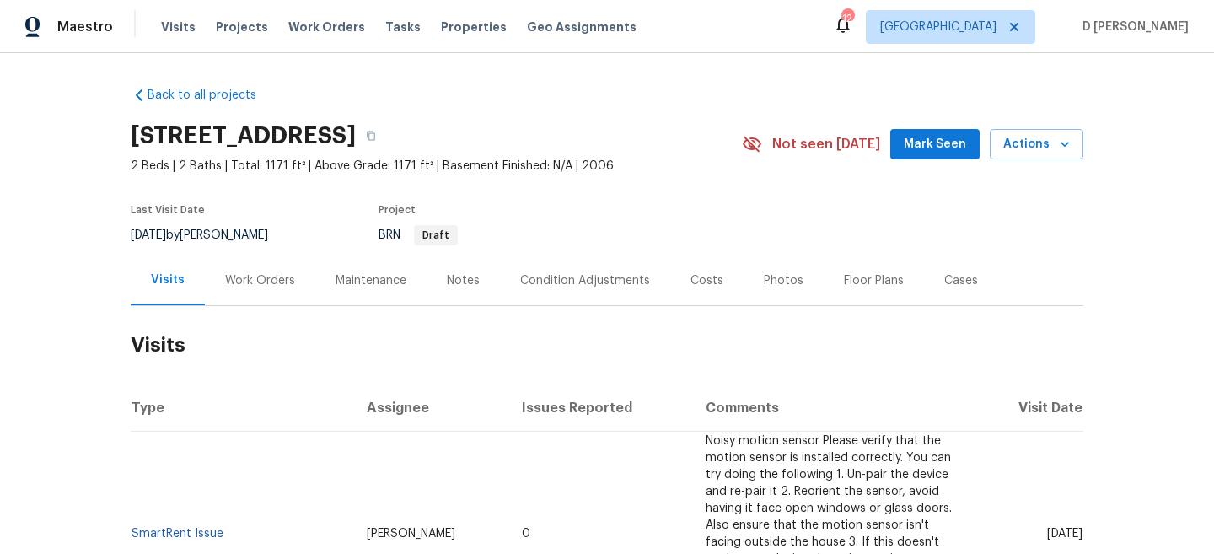
click at [258, 280] on div "Work Orders" at bounding box center [260, 280] width 70 height 17
